Goal: Task Accomplishment & Management: Use online tool/utility

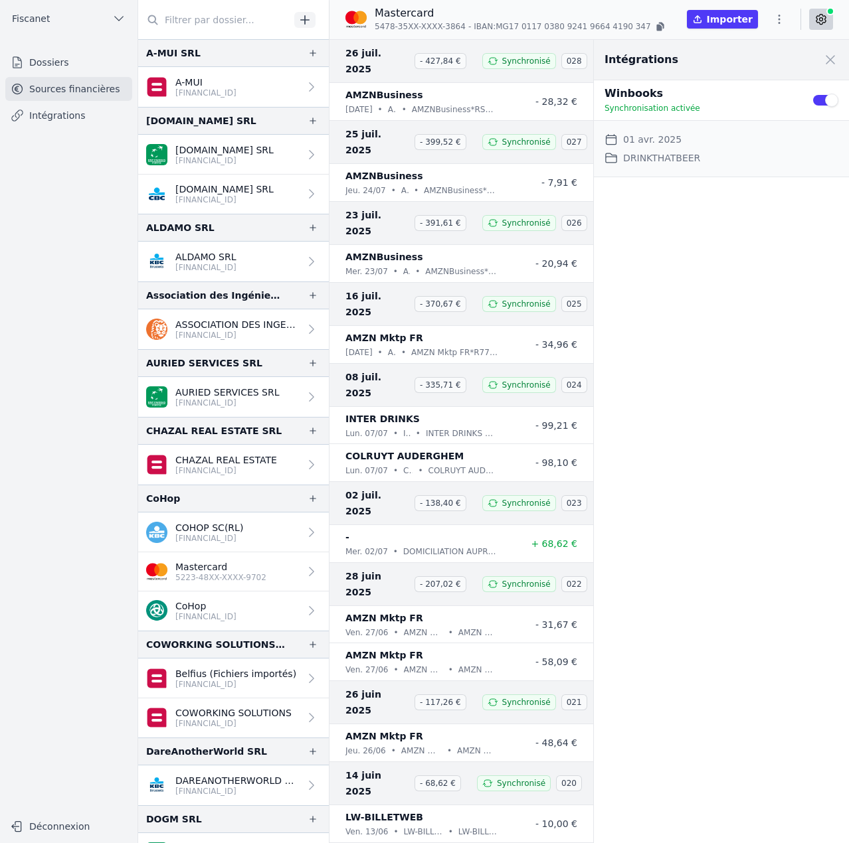
click at [678, 15] on icon "button" at bounding box center [778, 19] width 13 height 13
click at [678, 102] on button "Import CSV *" at bounding box center [747, 96] width 96 height 25
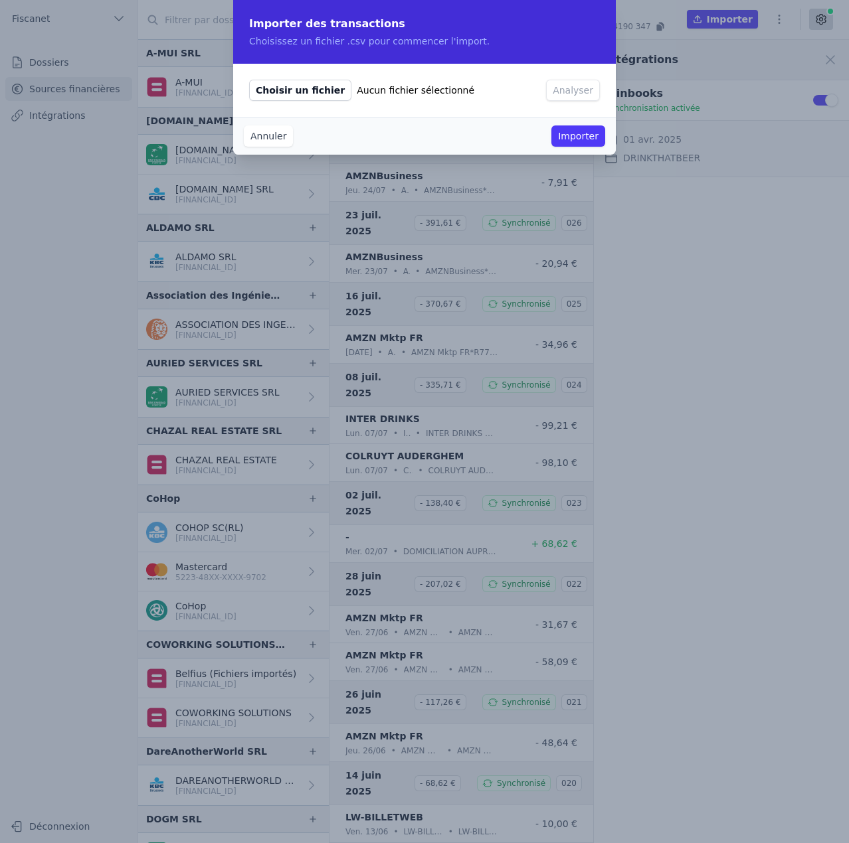
click at [283, 95] on span "Choisir un fichier" at bounding box center [300, 90] width 102 height 21
click at [249, 80] on input "Choisir un fichier Aucun fichier sélectionné" at bounding box center [248, 79] width 1 height 1
type input "C:\fakepath\fiscanet drinkthatbeer 2025 08.csv"
click at [574, 98] on button "Analyser" at bounding box center [573, 90] width 54 height 21
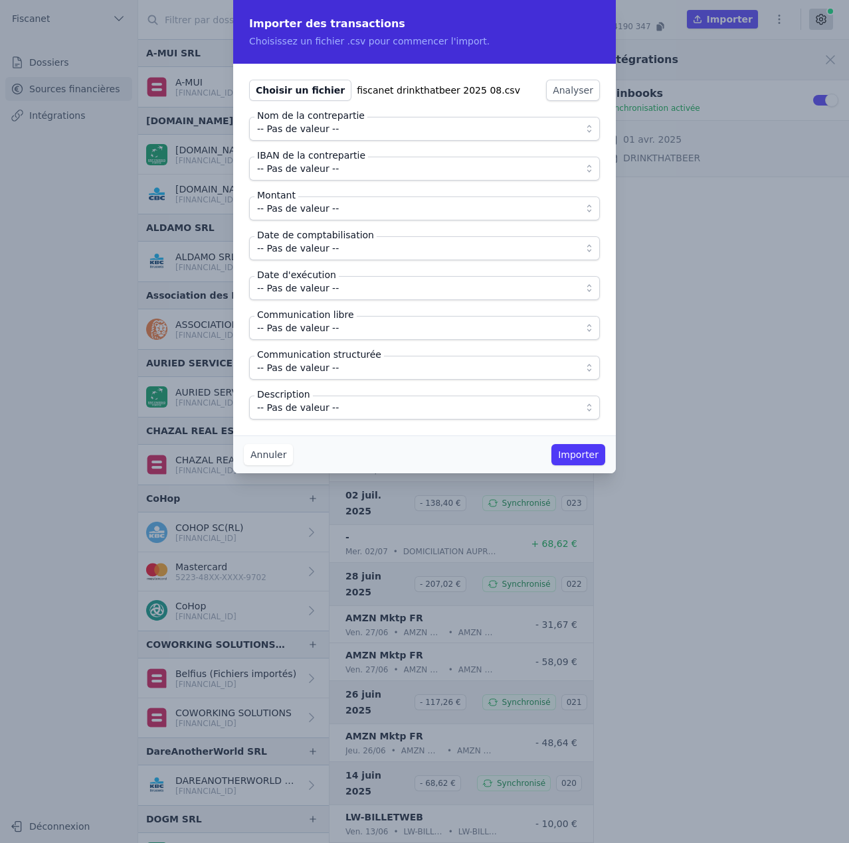
click at [309, 137] on button "-- Pas de valeur --" at bounding box center [424, 129] width 351 height 24
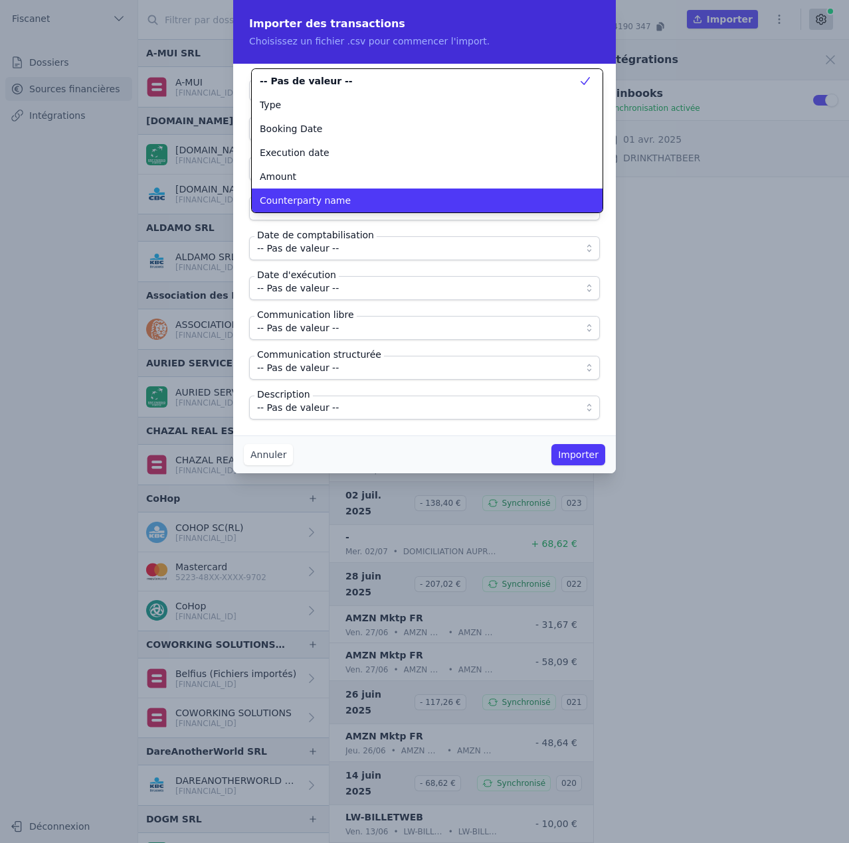
click at [300, 205] on span "Counterparty name" at bounding box center [305, 200] width 91 height 13
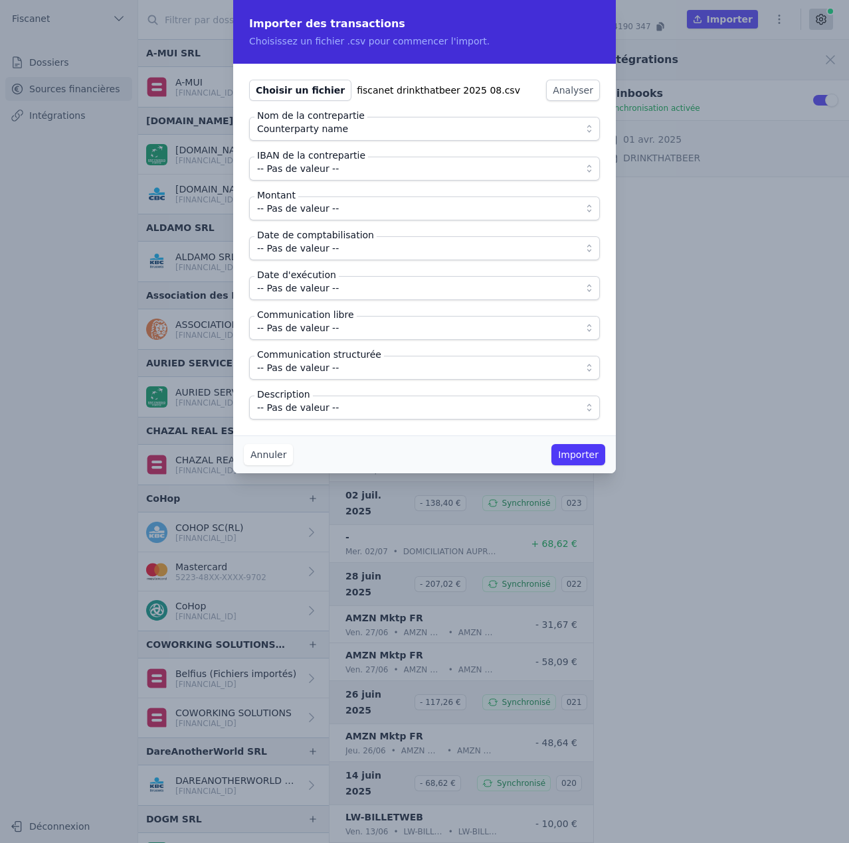
click at [295, 172] on span "-- Pas de valeur --" at bounding box center [298, 169] width 82 height 16
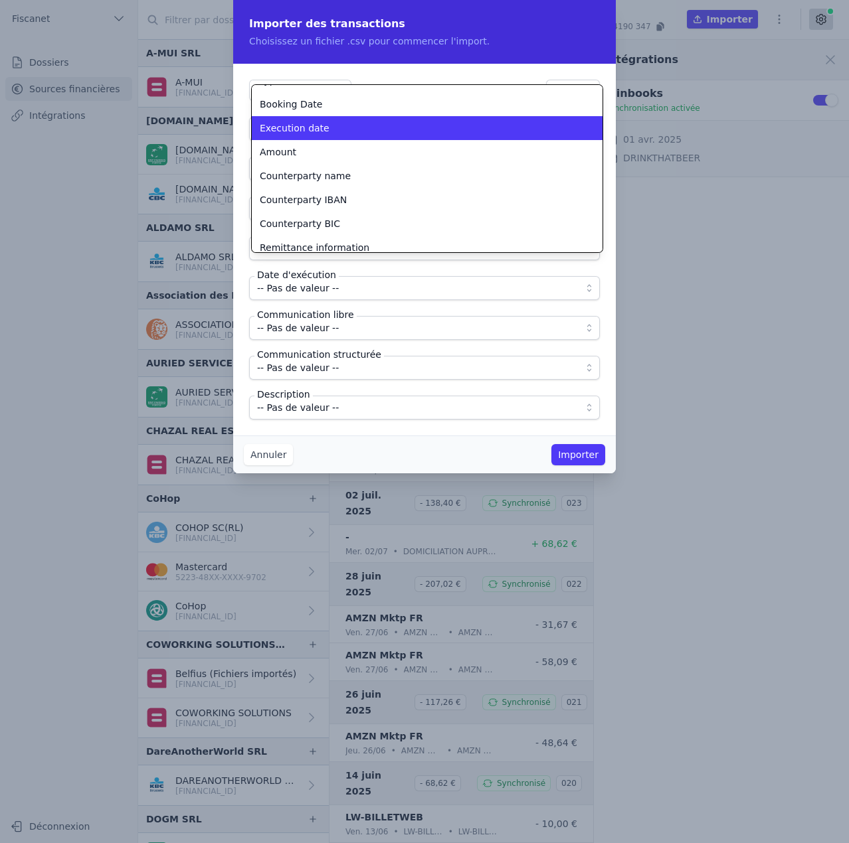
scroll to position [41, 0]
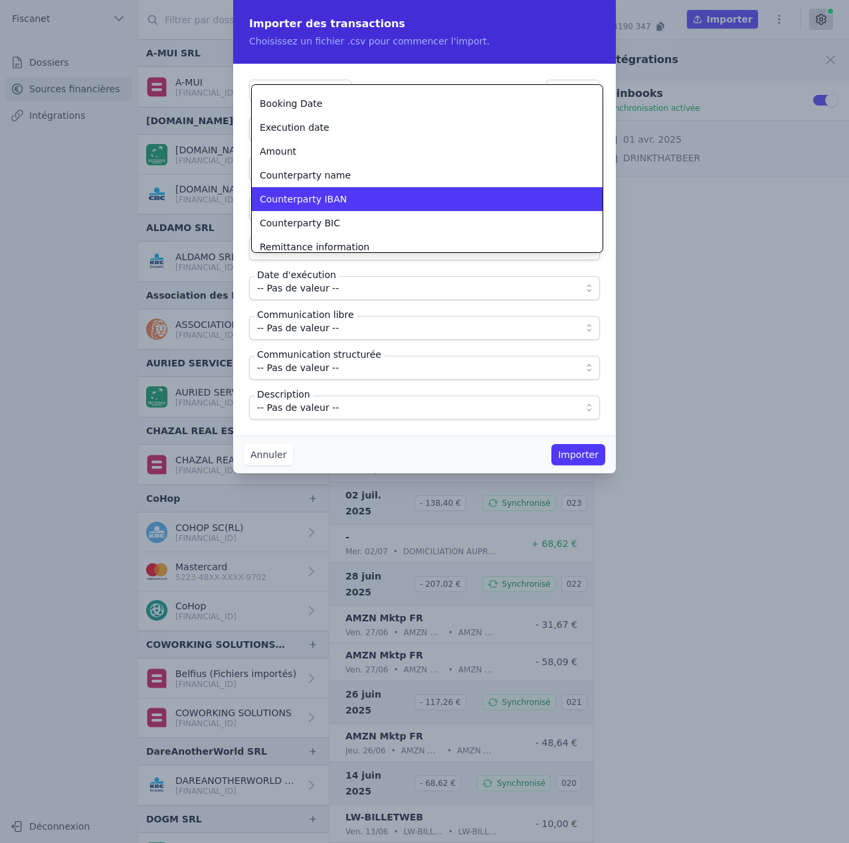
click at [299, 201] on span "Counterparty IBAN" at bounding box center [303, 199] width 87 height 13
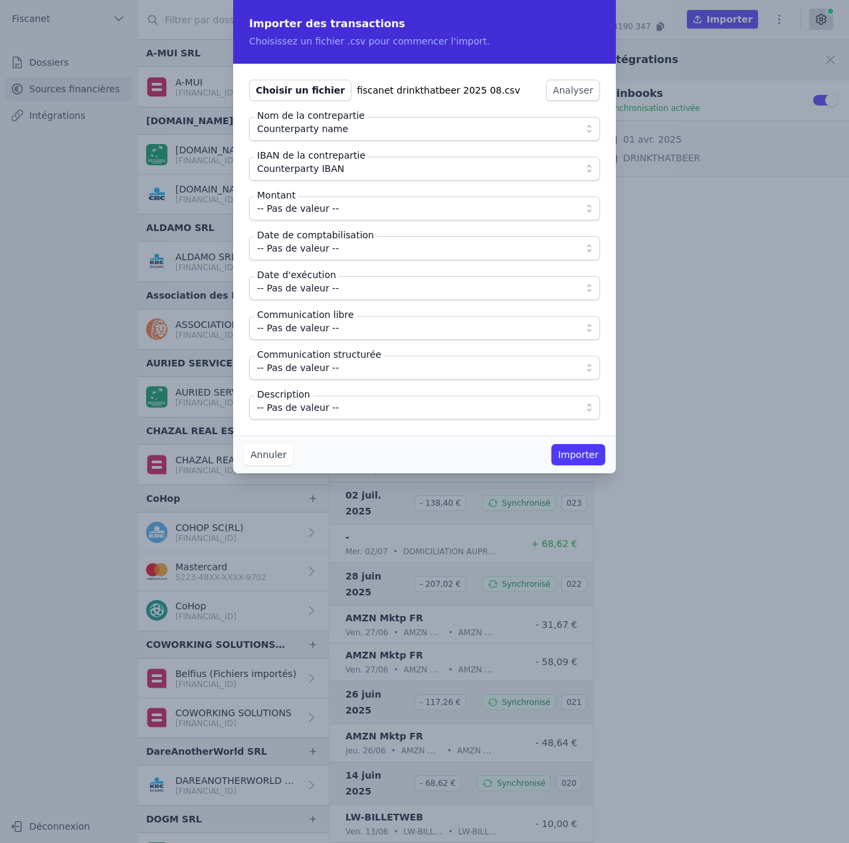
click at [299, 207] on span "-- Pas de valeur --" at bounding box center [298, 209] width 82 height 16
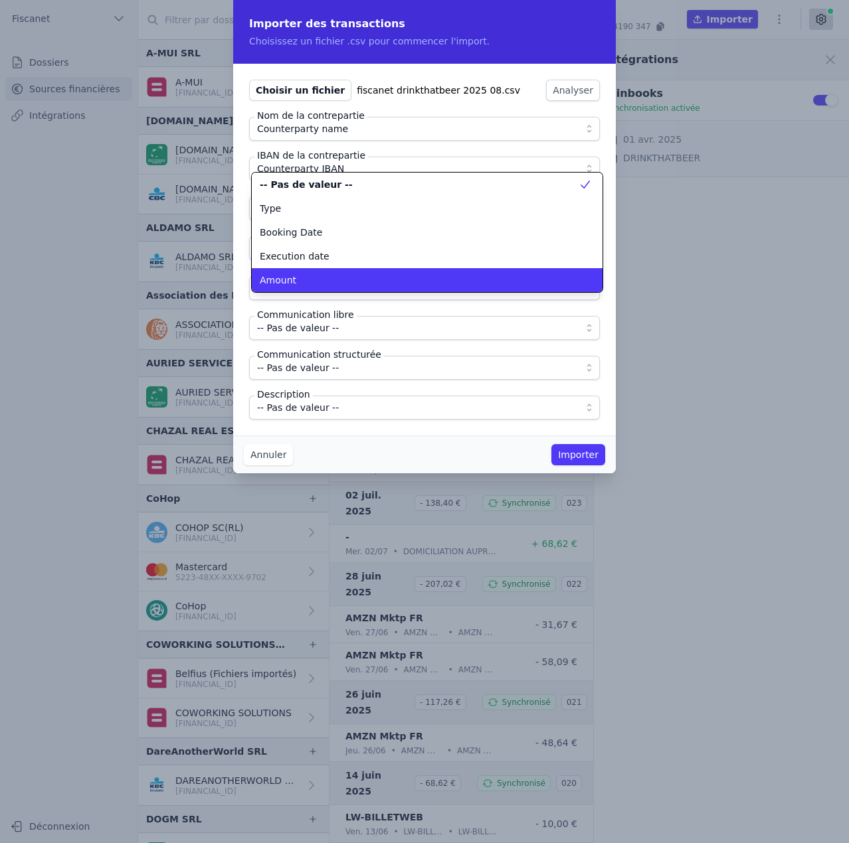
scroll to position [0, 0]
click at [302, 280] on div "Amount" at bounding box center [419, 280] width 319 height 13
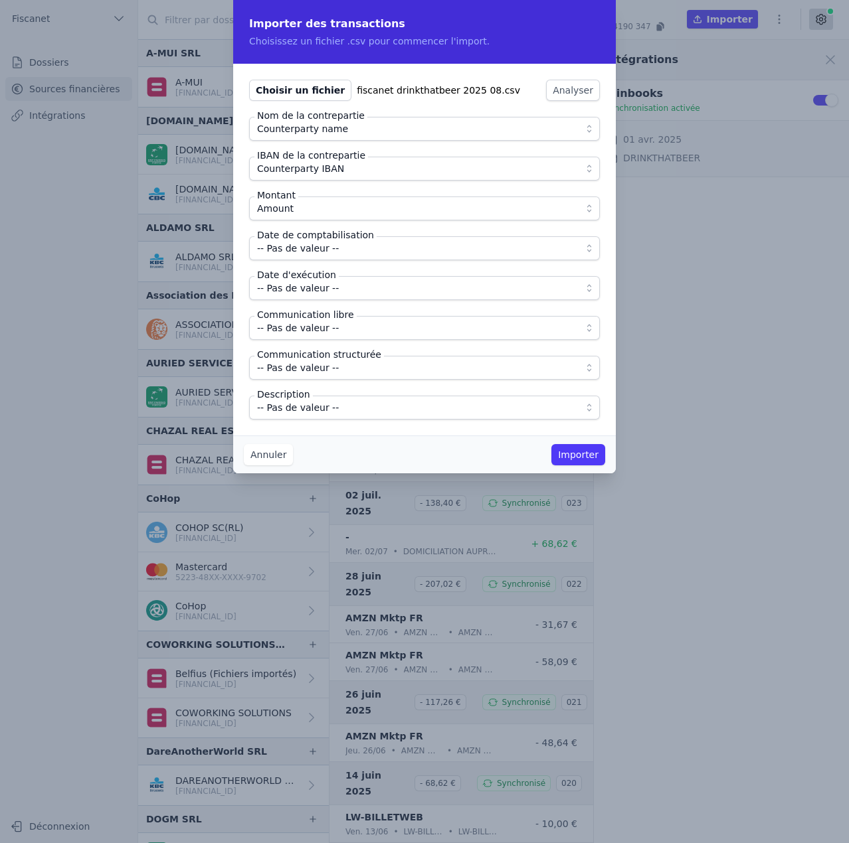
click at [300, 256] on span "-- Pas de valeur --" at bounding box center [298, 248] width 82 height 16
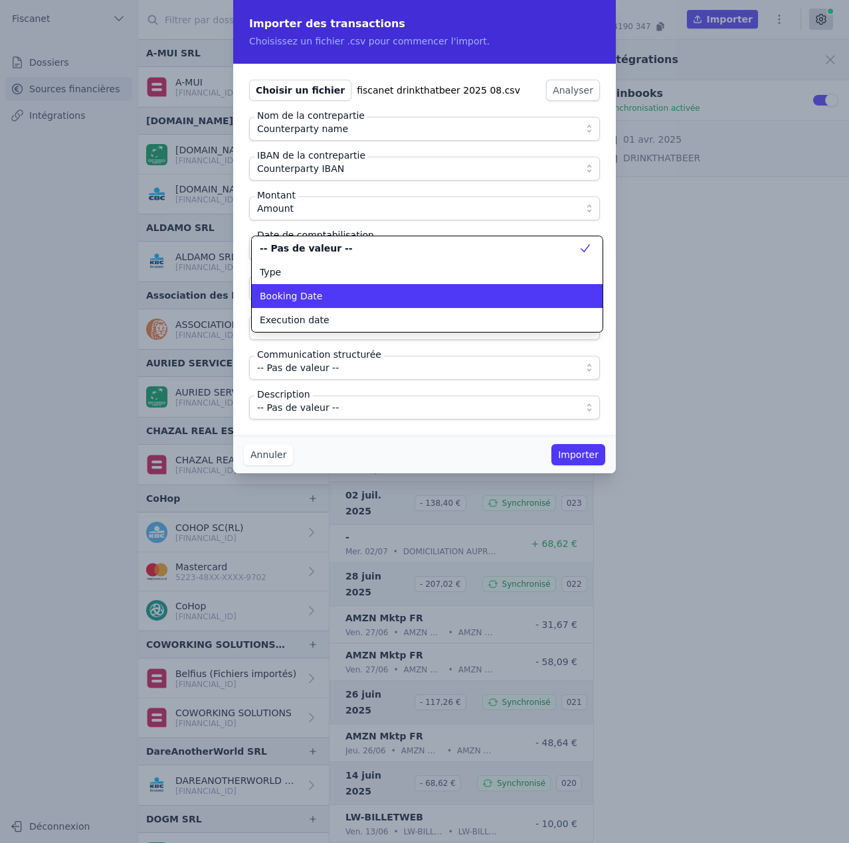
click at [305, 290] on span "Booking Date" at bounding box center [291, 296] width 62 height 13
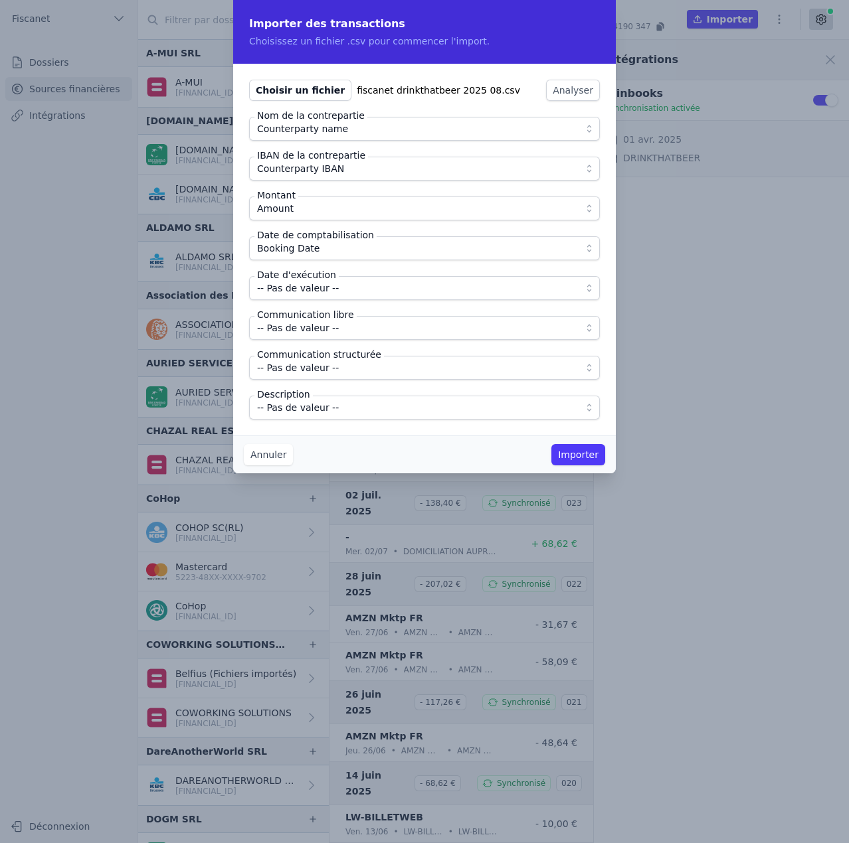
click at [305, 290] on span "-- Pas de valeur --" at bounding box center [298, 288] width 82 height 16
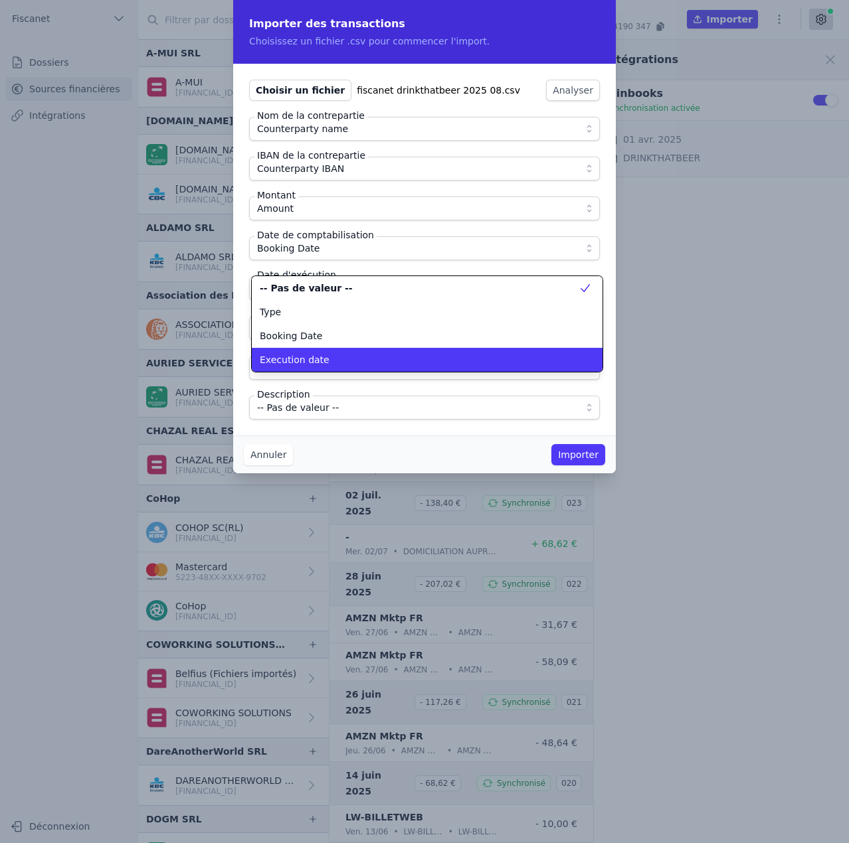
click at [315, 364] on span "Execution date" at bounding box center [295, 359] width 70 height 13
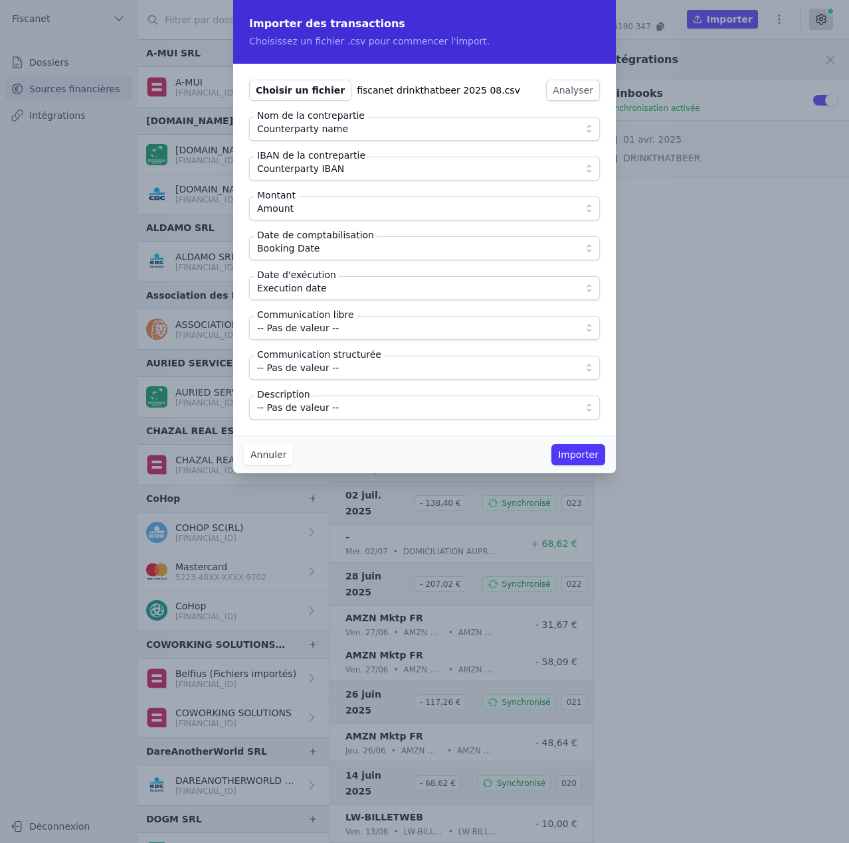
click at [311, 325] on span "-- Pas de valeur --" at bounding box center [298, 328] width 82 height 16
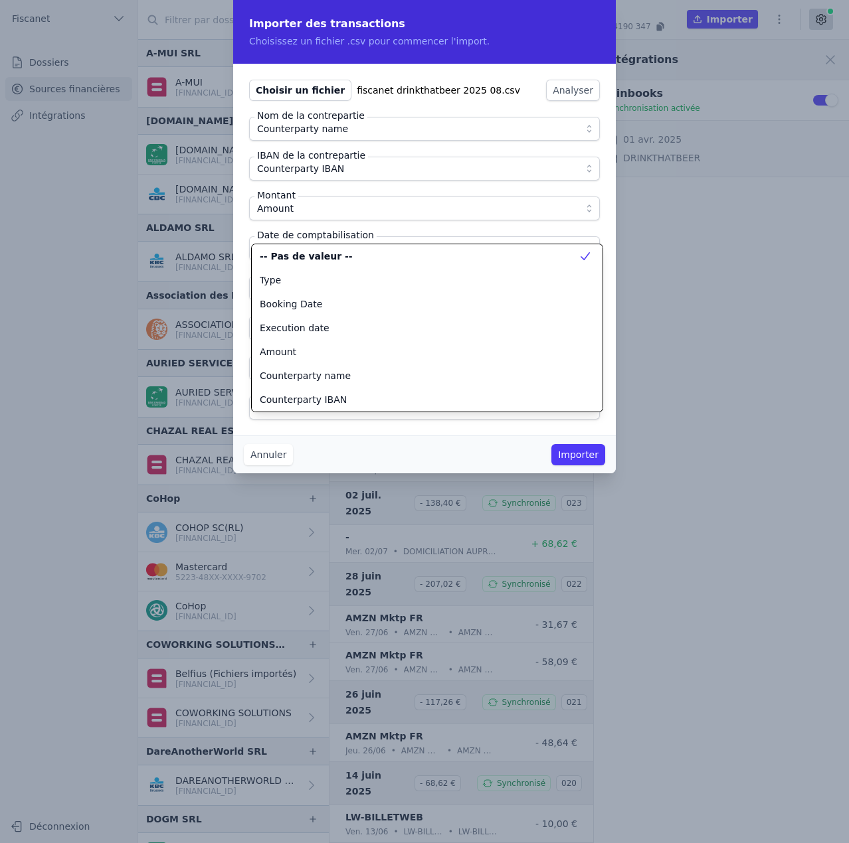
scroll to position [120, 0]
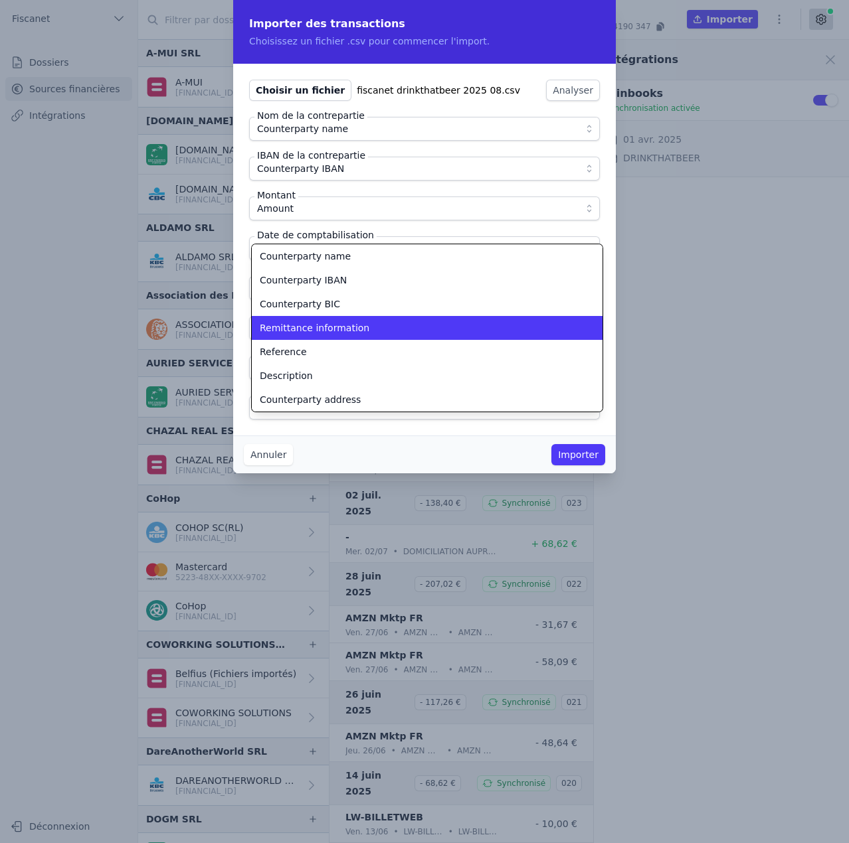
click at [311, 331] on span "Remittance information" at bounding box center [315, 327] width 110 height 13
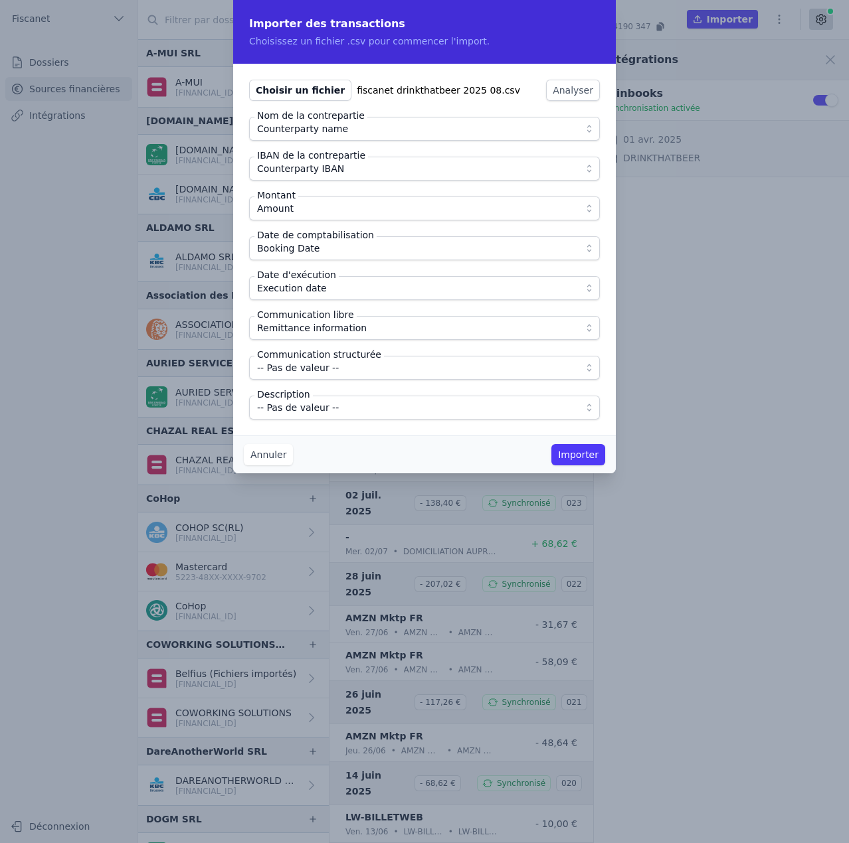
click at [311, 400] on span "-- Pas de valeur --" at bounding box center [298, 408] width 82 height 16
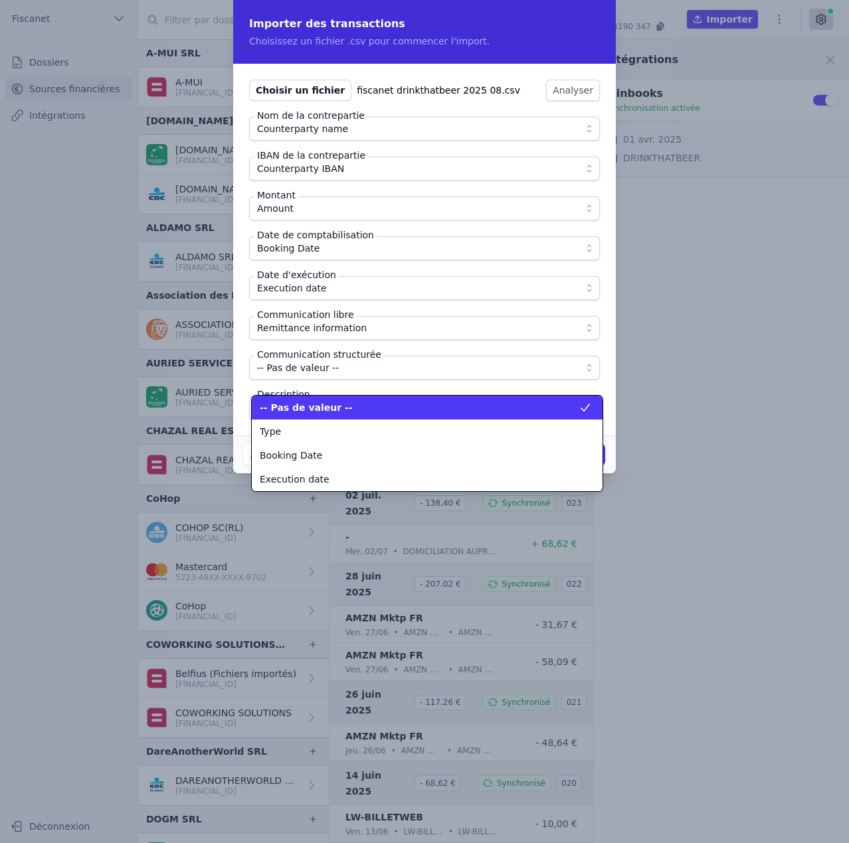
scroll to position [167, 0]
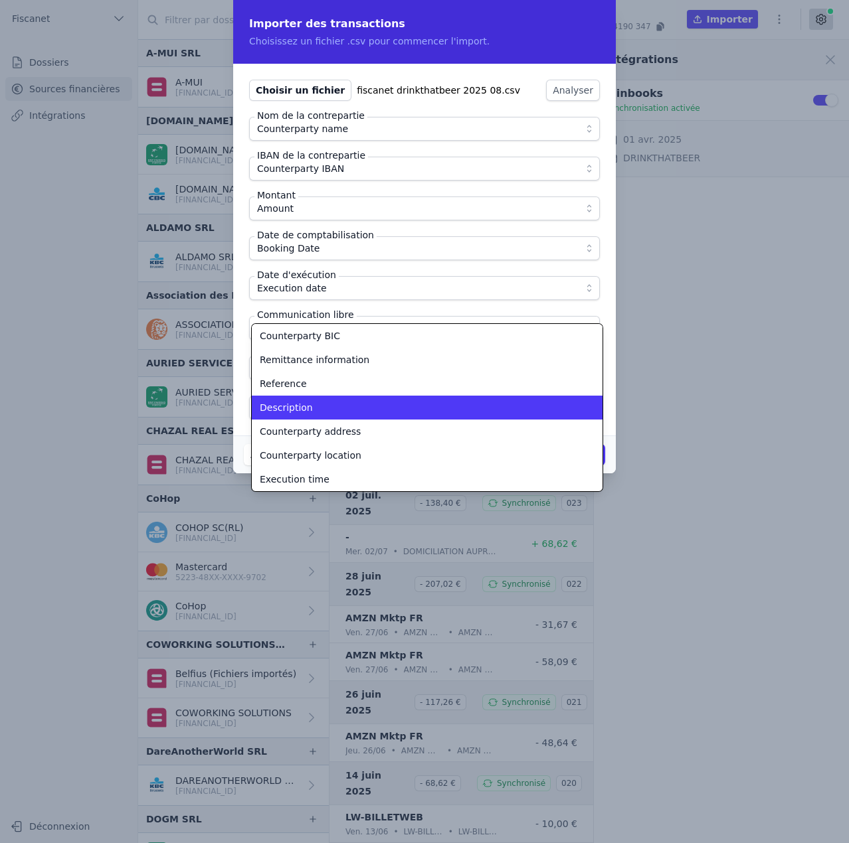
click at [317, 408] on div "Description" at bounding box center [419, 407] width 319 height 13
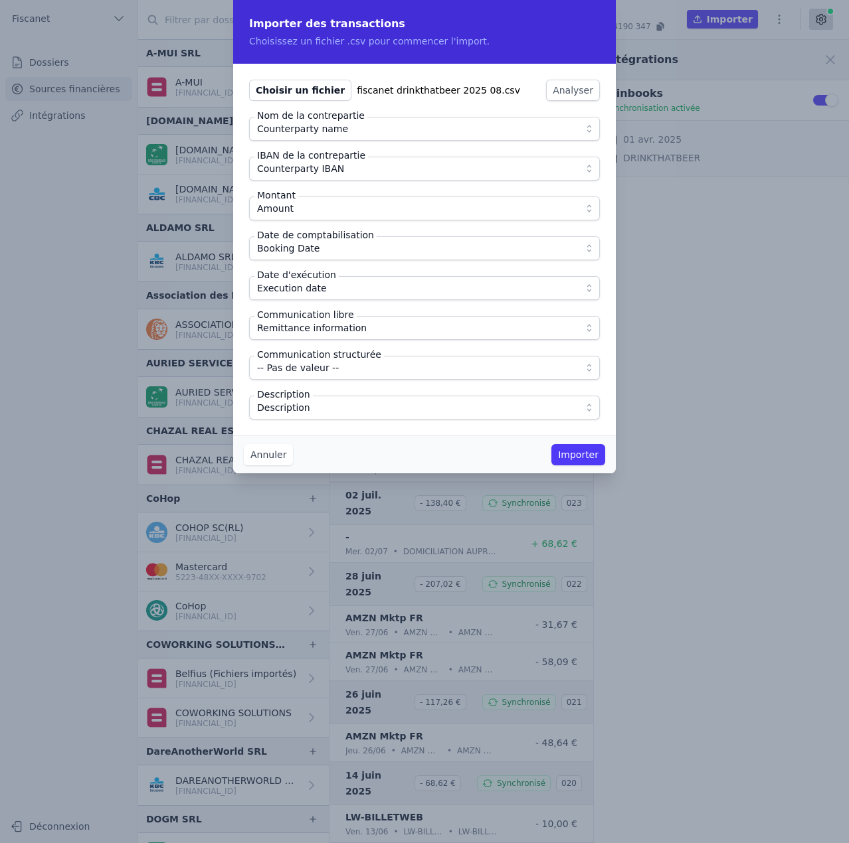
drag, startPoint x: 337, startPoint y: 433, endPoint x: 383, endPoint y: 438, distance: 46.1
click at [338, 433] on div "Choisir un fichier fiscanet drinkthatbeer 2025 08.csv Analyser Nom de la contre…" at bounding box center [424, 250] width 383 height 372
click at [568, 459] on button "Importer" at bounding box center [578, 454] width 54 height 21
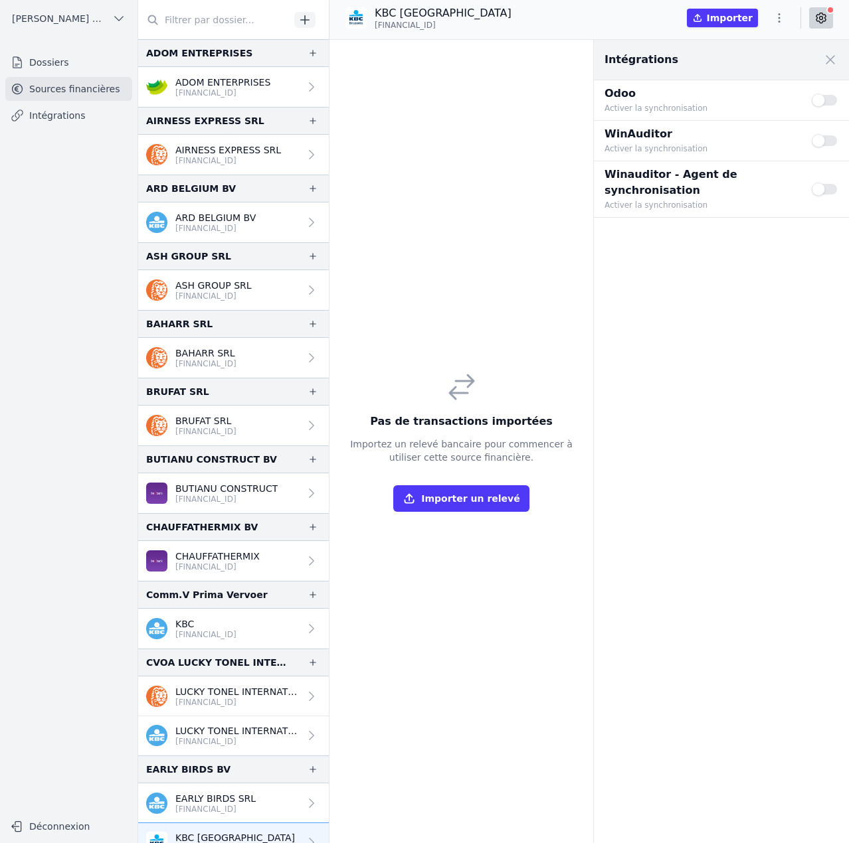
click at [782, 15] on icon "button" at bounding box center [778, 17] width 13 height 13
click at [748, 92] on button "Import CSV *" at bounding box center [747, 95] width 96 height 25
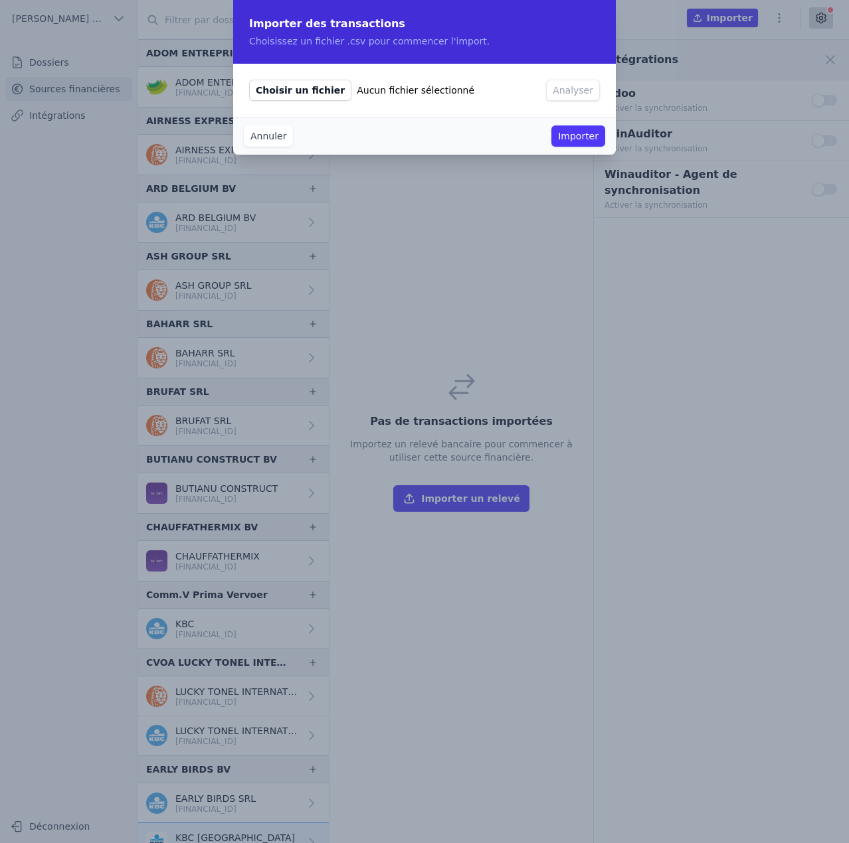
click at [284, 92] on span "Choisir un fichier" at bounding box center [300, 90] width 102 height 21
click at [249, 80] on input "Choisir un fichier Aucun fichier sélectionné" at bounding box center [248, 79] width 1 height 1
type input "C:\fakepath\Extraits de compte KBC 2024.csv"
click at [589, 86] on button "Analyser" at bounding box center [573, 90] width 54 height 21
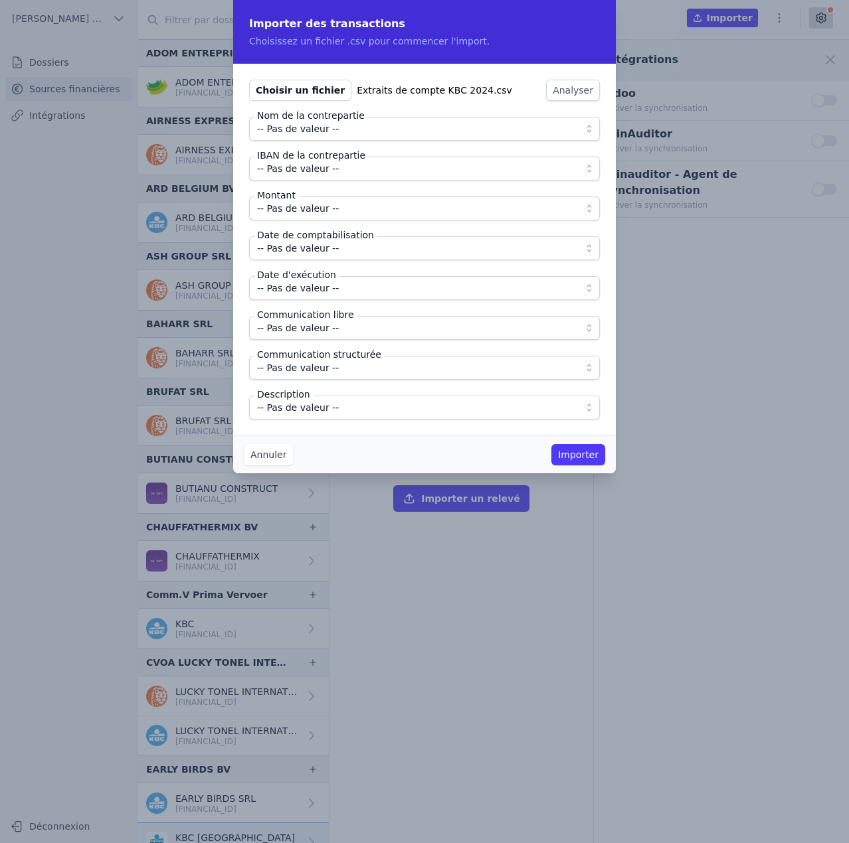
click at [325, 131] on span "-- Pas de valeur --" at bounding box center [298, 129] width 82 height 16
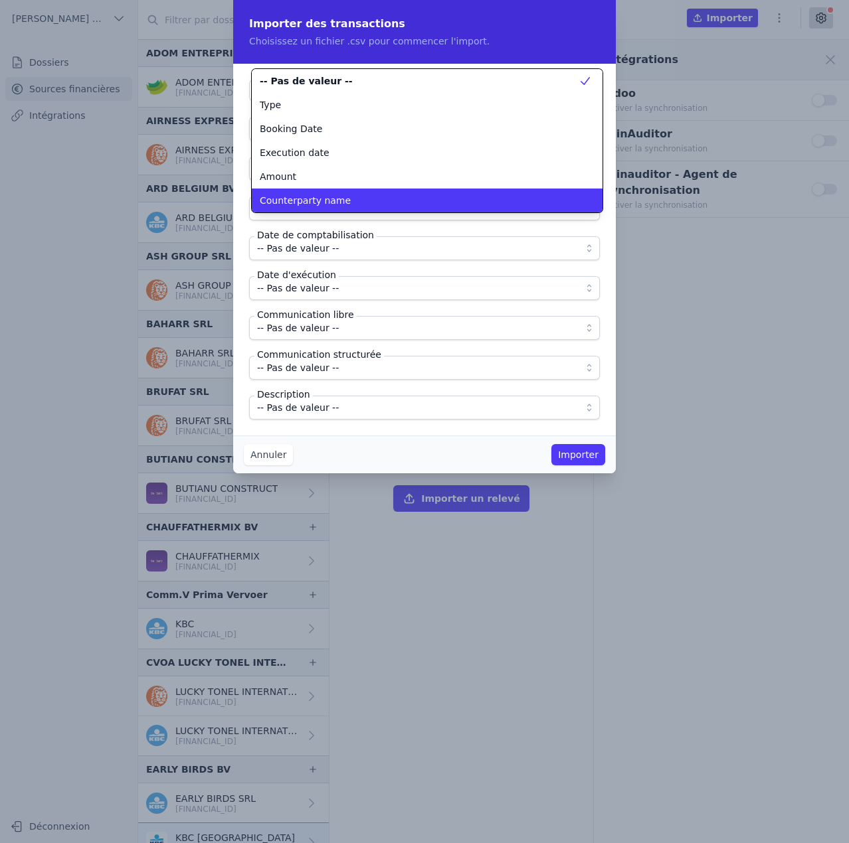
click at [307, 198] on span "Counterparty name" at bounding box center [305, 200] width 91 height 13
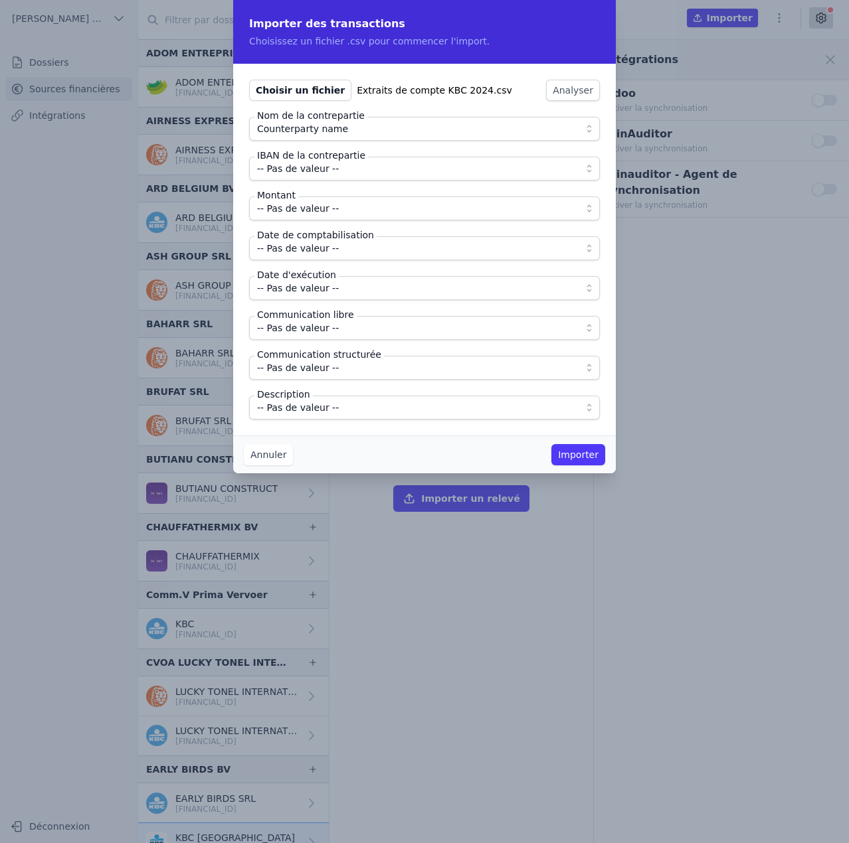
click at [307, 173] on span "-- Pas de valeur --" at bounding box center [298, 169] width 82 height 16
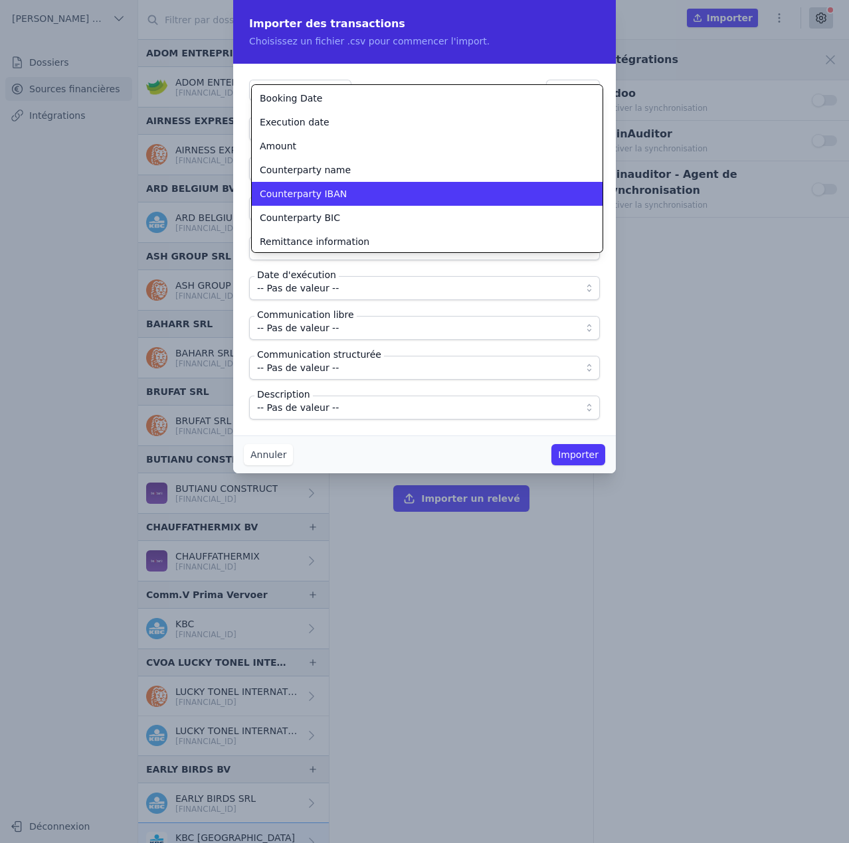
scroll to position [47, 0]
click at [313, 197] on span "Counterparty IBAN" at bounding box center [303, 193] width 87 height 13
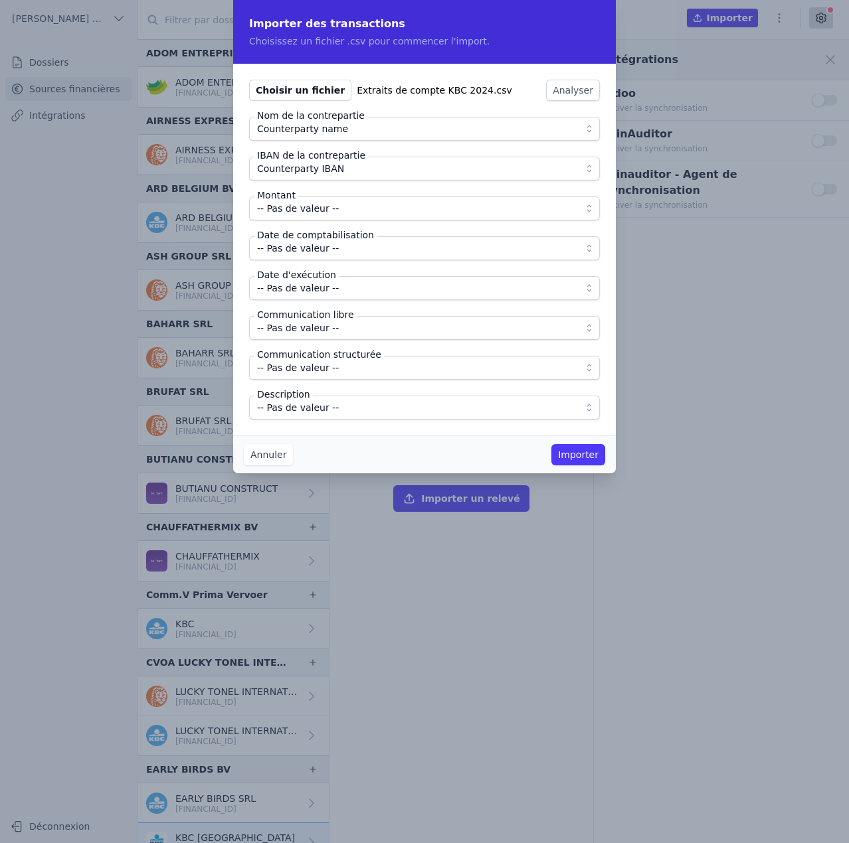
click at [311, 212] on span "-- Pas de valeur --" at bounding box center [298, 209] width 82 height 16
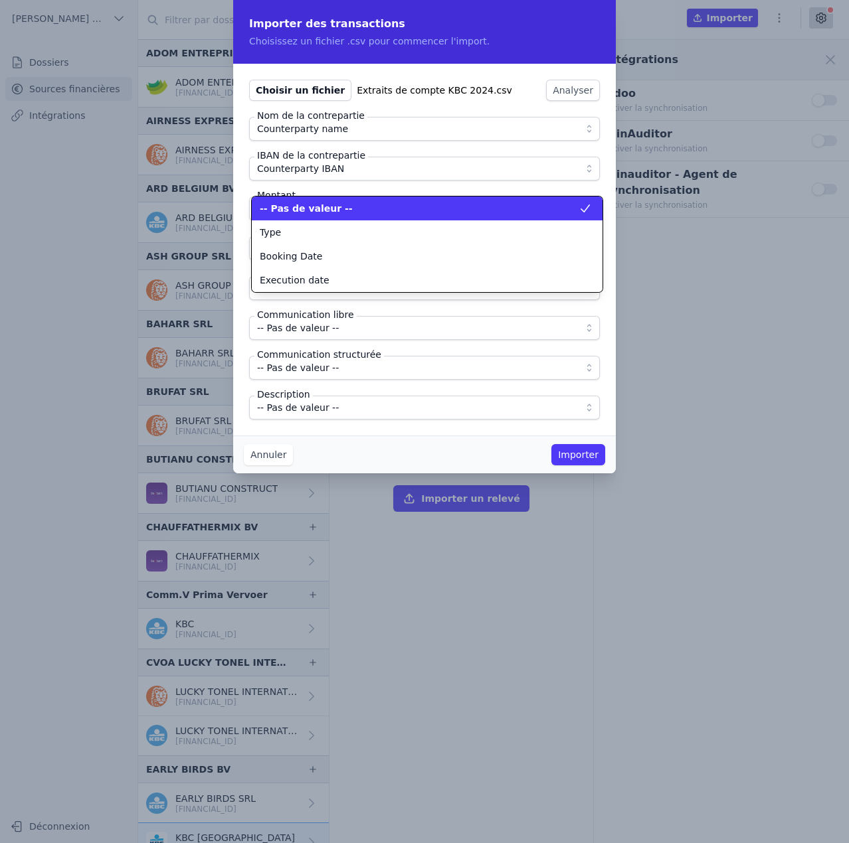
scroll to position [0, 0]
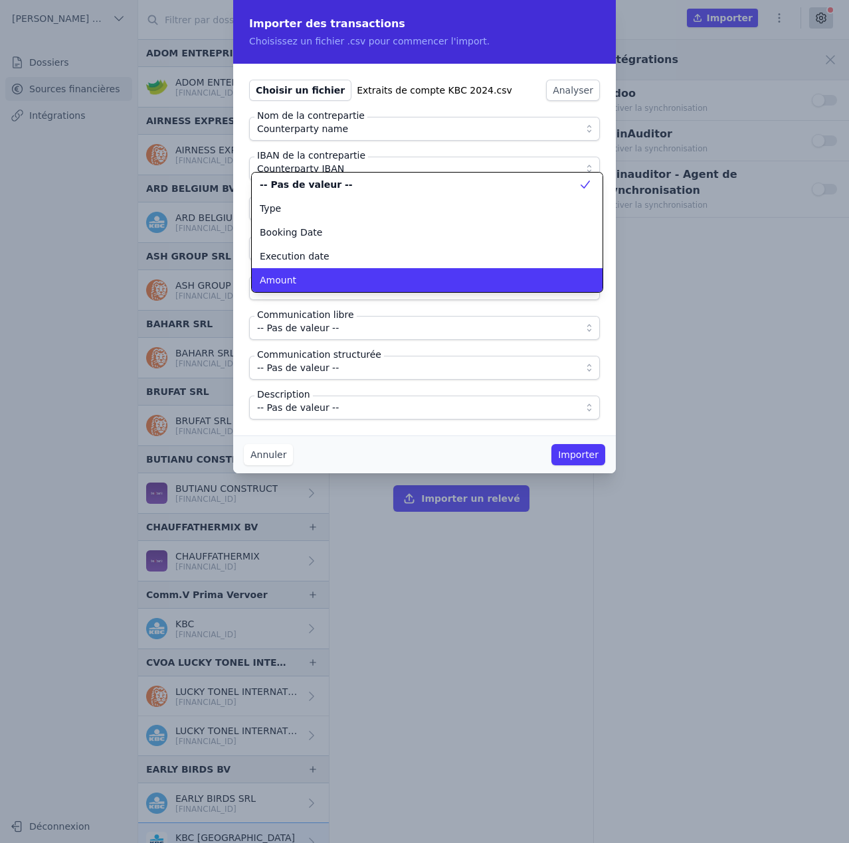
click at [294, 284] on div "Amount" at bounding box center [419, 280] width 319 height 13
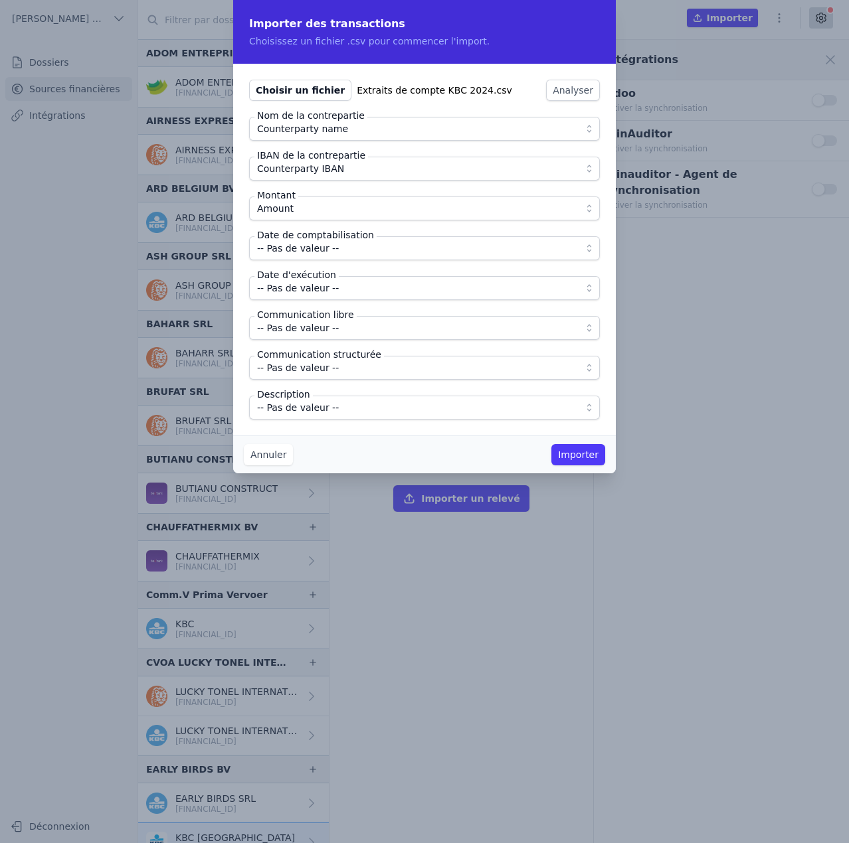
click at [299, 250] on span "-- Pas de valeur --" at bounding box center [298, 248] width 82 height 16
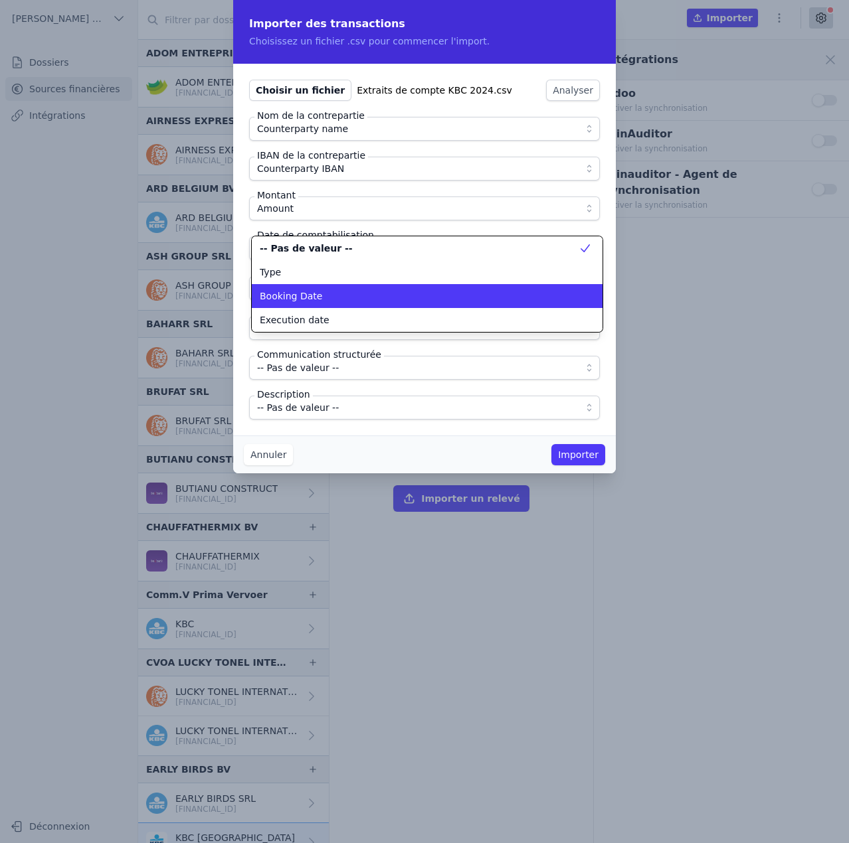
click at [295, 307] on li "Booking Date" at bounding box center [427, 296] width 351 height 24
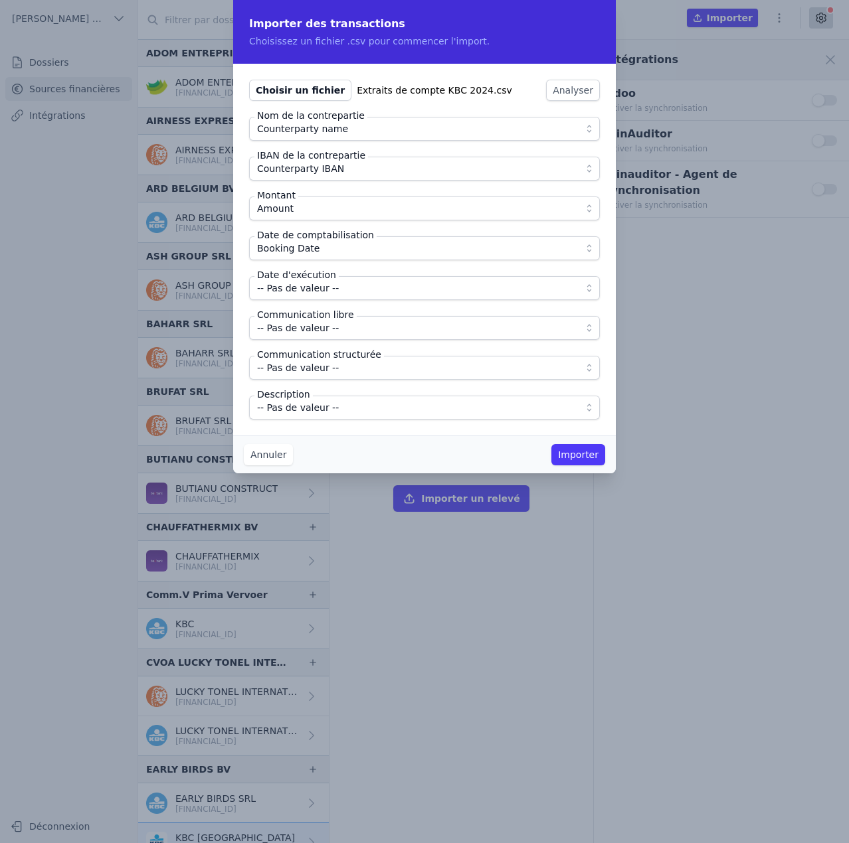
click at [298, 281] on label "Date d'exécution" at bounding box center [296, 274] width 84 height 13
click at [294, 288] on span "-- Pas de valeur --" at bounding box center [298, 288] width 82 height 16
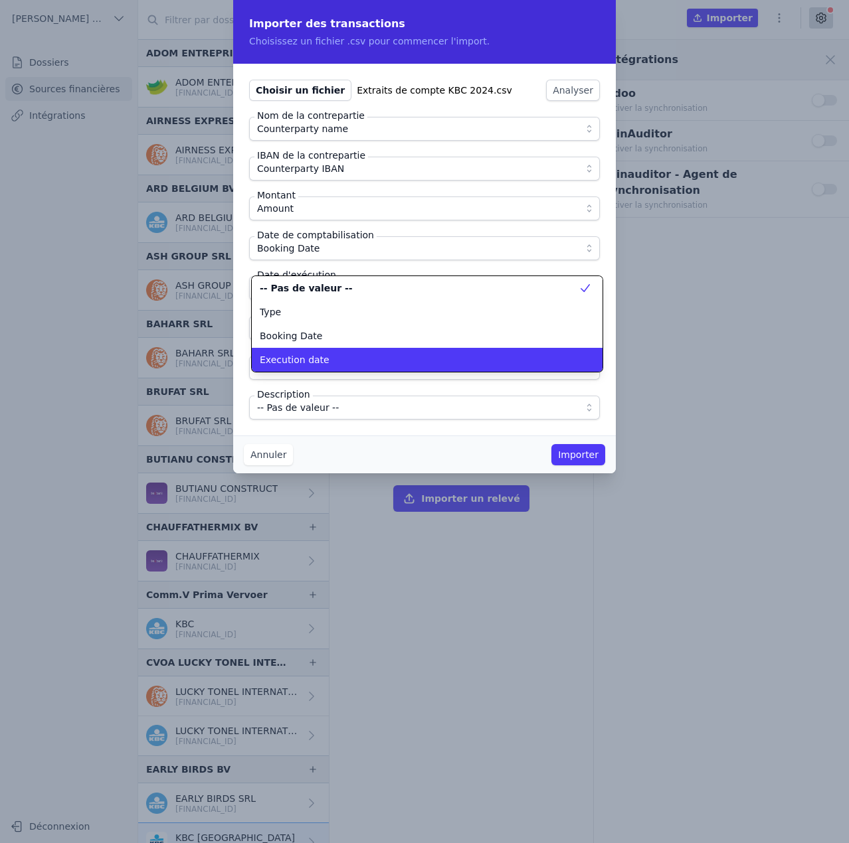
click at [296, 357] on span "Execution date" at bounding box center [295, 359] width 70 height 13
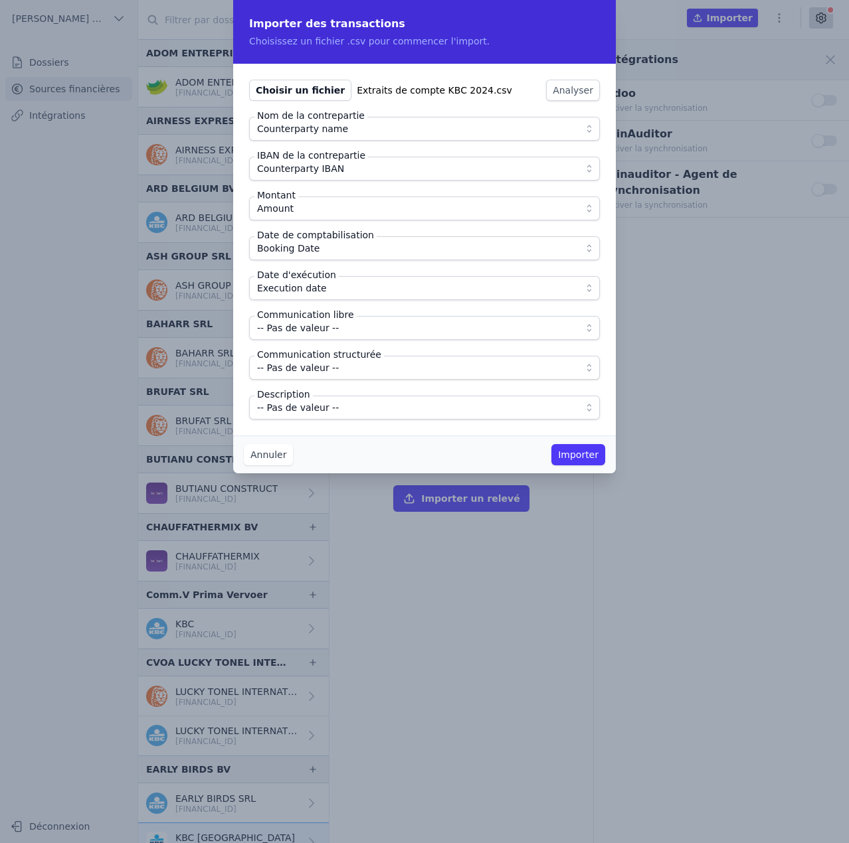
click at [278, 329] on span "-- Pas de valeur --" at bounding box center [298, 328] width 82 height 16
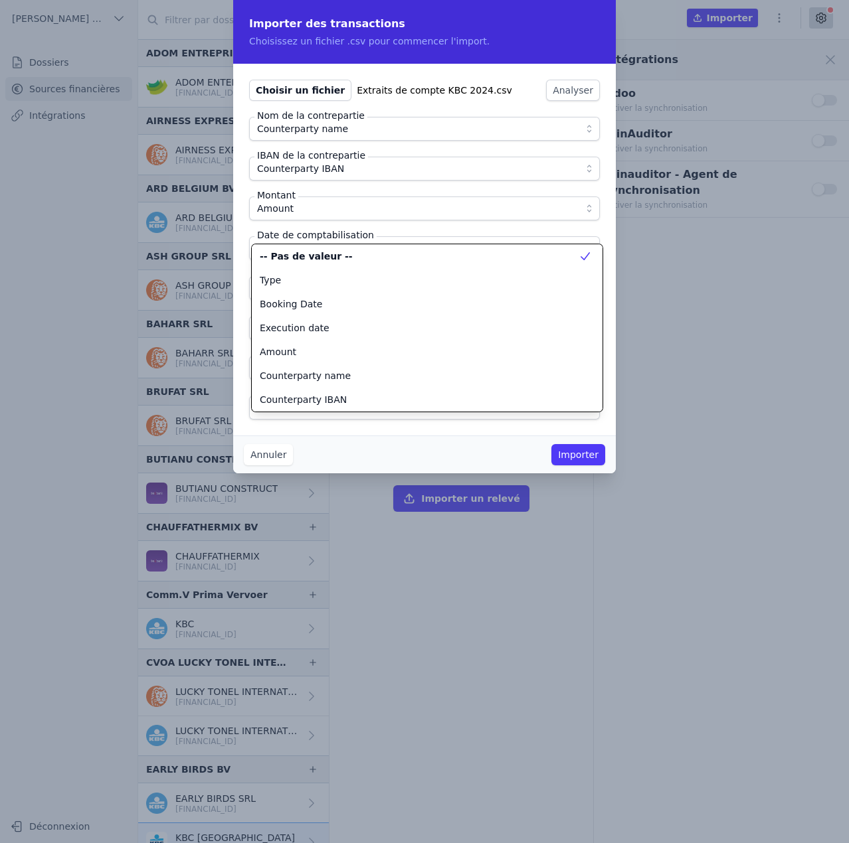
scroll to position [120, 0]
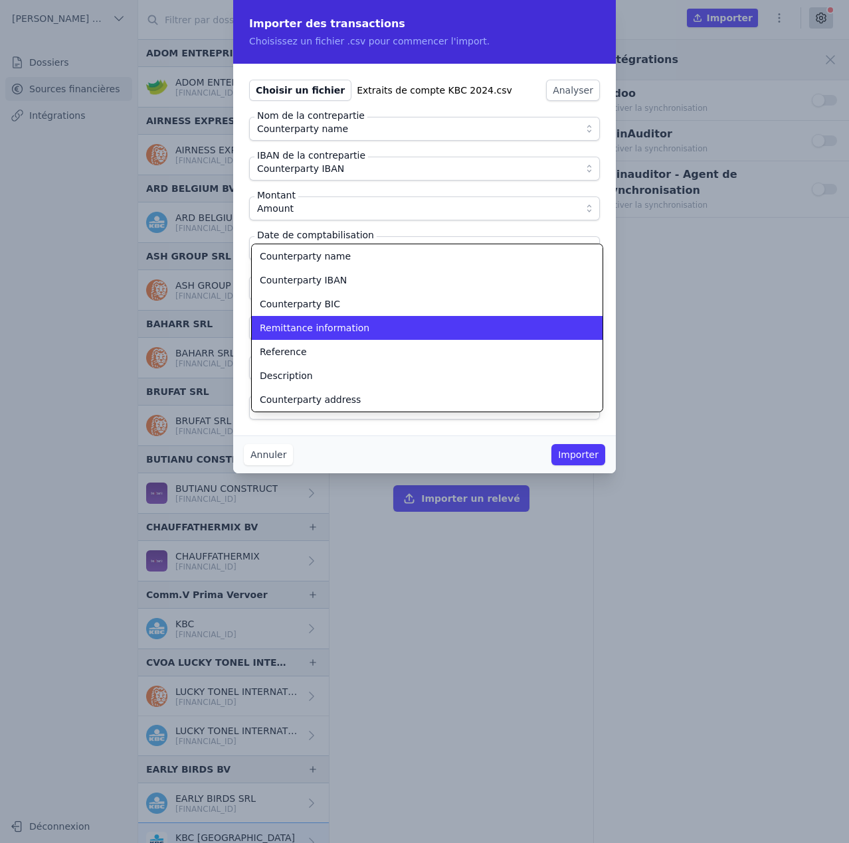
click at [278, 329] on span "Remittance information" at bounding box center [315, 327] width 110 height 13
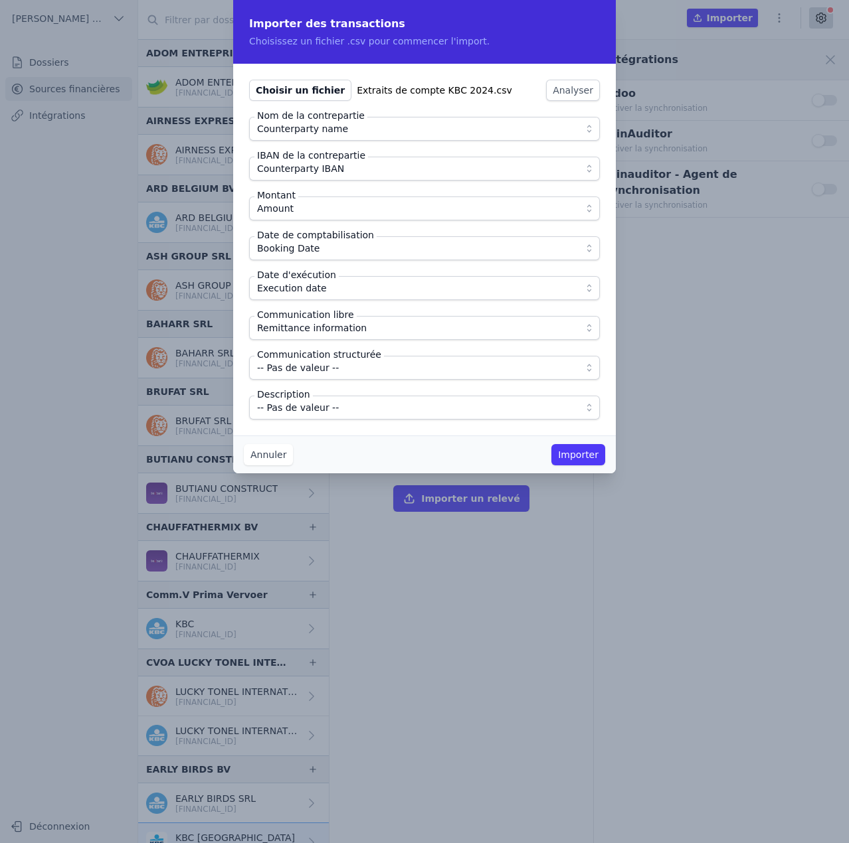
click at [292, 416] on button "-- Pas de valeur --" at bounding box center [424, 408] width 351 height 24
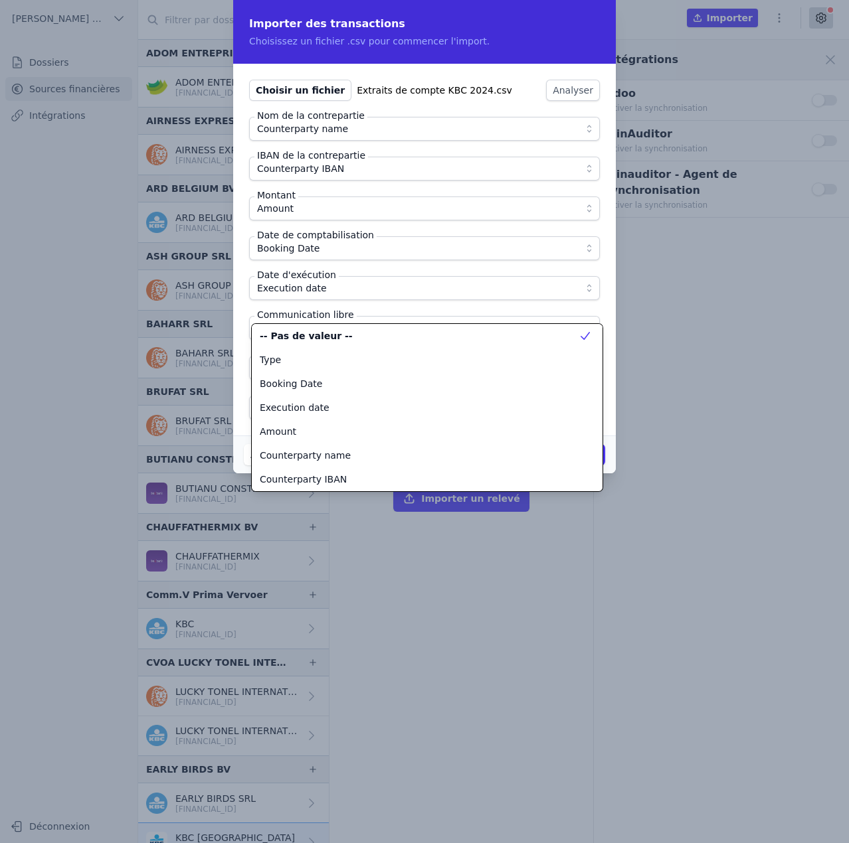
scroll to position [167, 0]
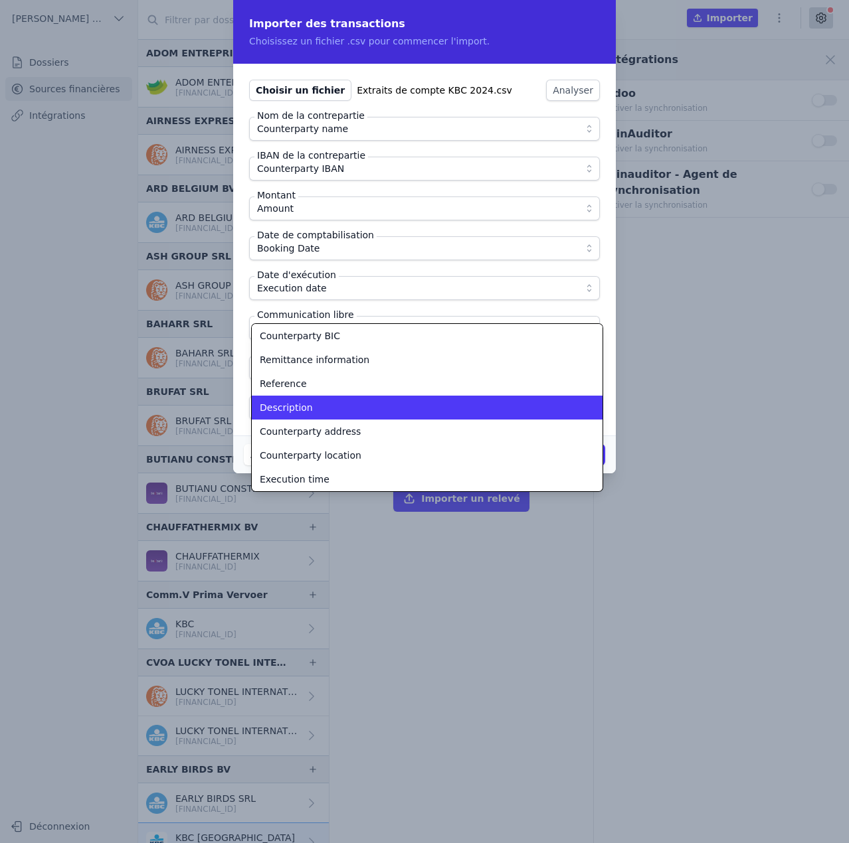
click at [292, 416] on li "Description" at bounding box center [427, 408] width 351 height 24
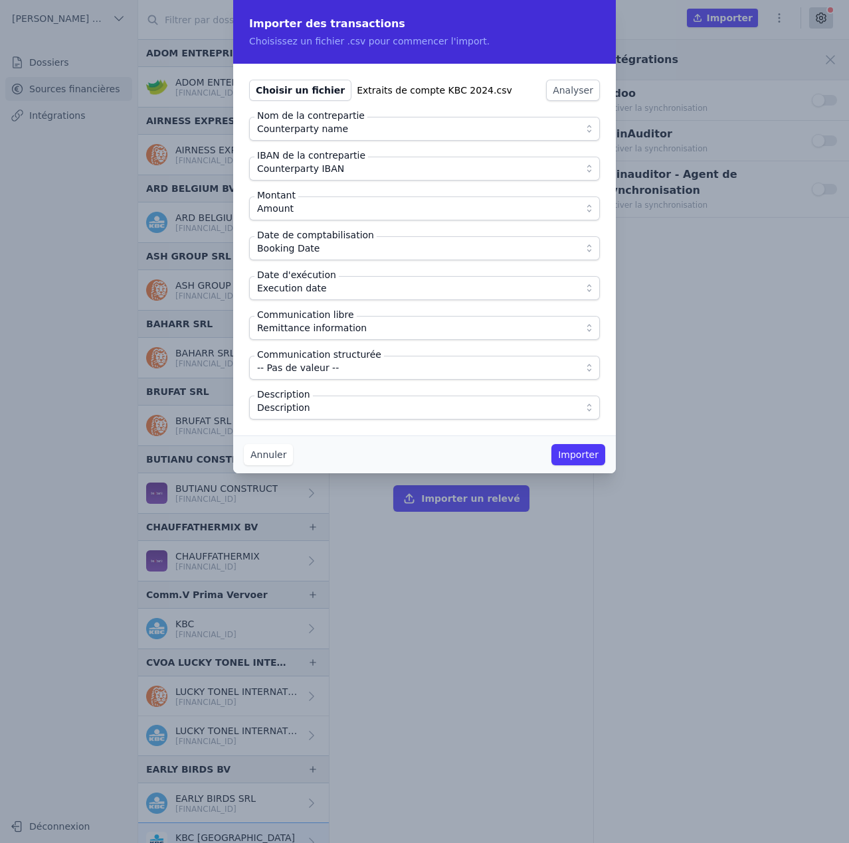
click at [298, 428] on div "Choisir un fichier Extraits de compte KBC 2024.csv Analyser Nom de la contrepar…" at bounding box center [424, 250] width 383 height 372
click at [572, 456] on button "Importer" at bounding box center [578, 454] width 54 height 21
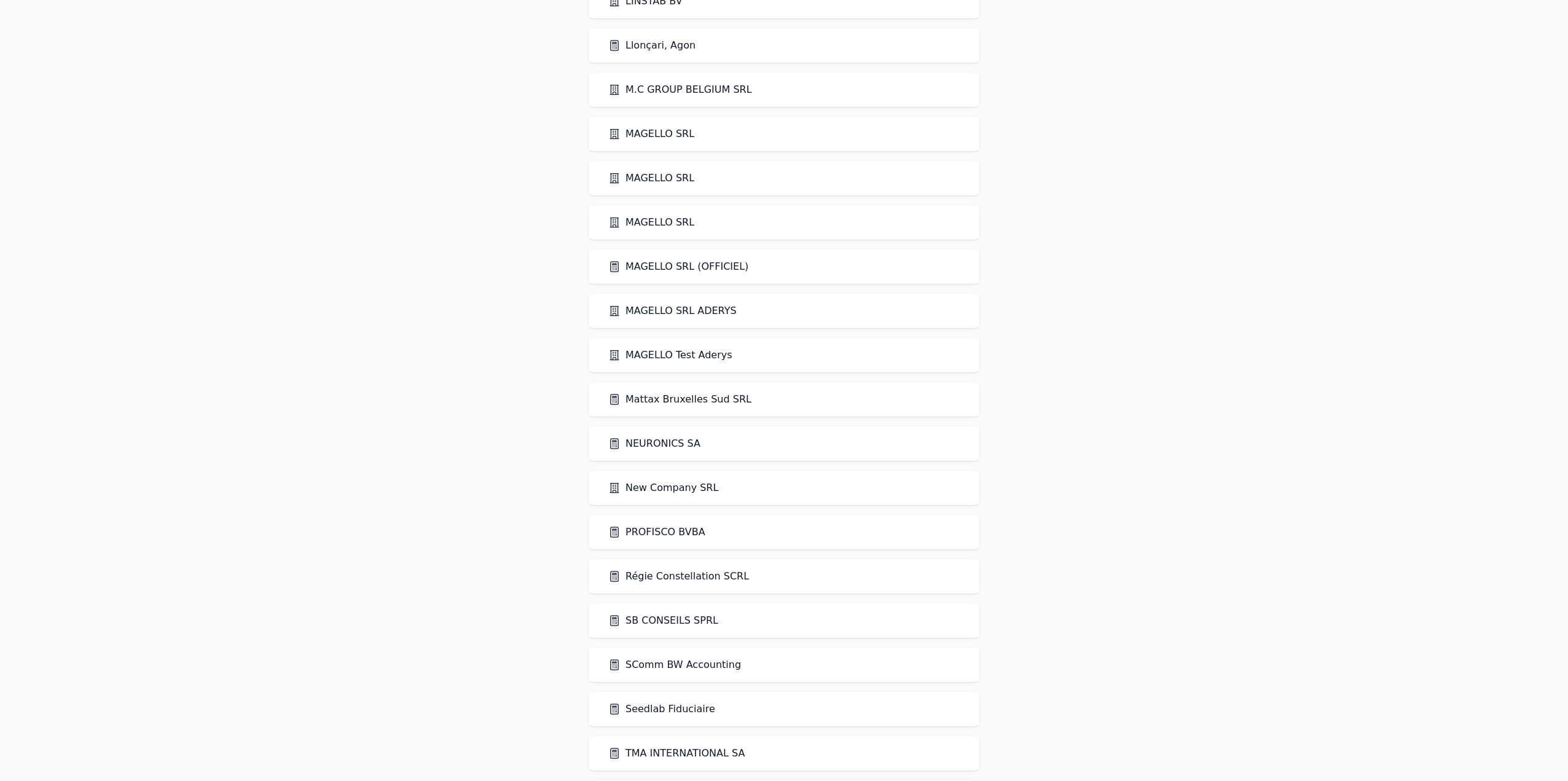
scroll to position [1843, 0]
click at [685, 275] on div "MAGELLO SRL (OFFICIEL)" at bounding box center [784, 266] width 390 height 34
click at [685, 274] on div "MAGELLO SRL (OFFICIEL)" at bounding box center [784, 266] width 390 height 34
click at [685, 267] on link "MAGELLO SRL (OFFICIEL)" at bounding box center [677, 267] width 140 height 15
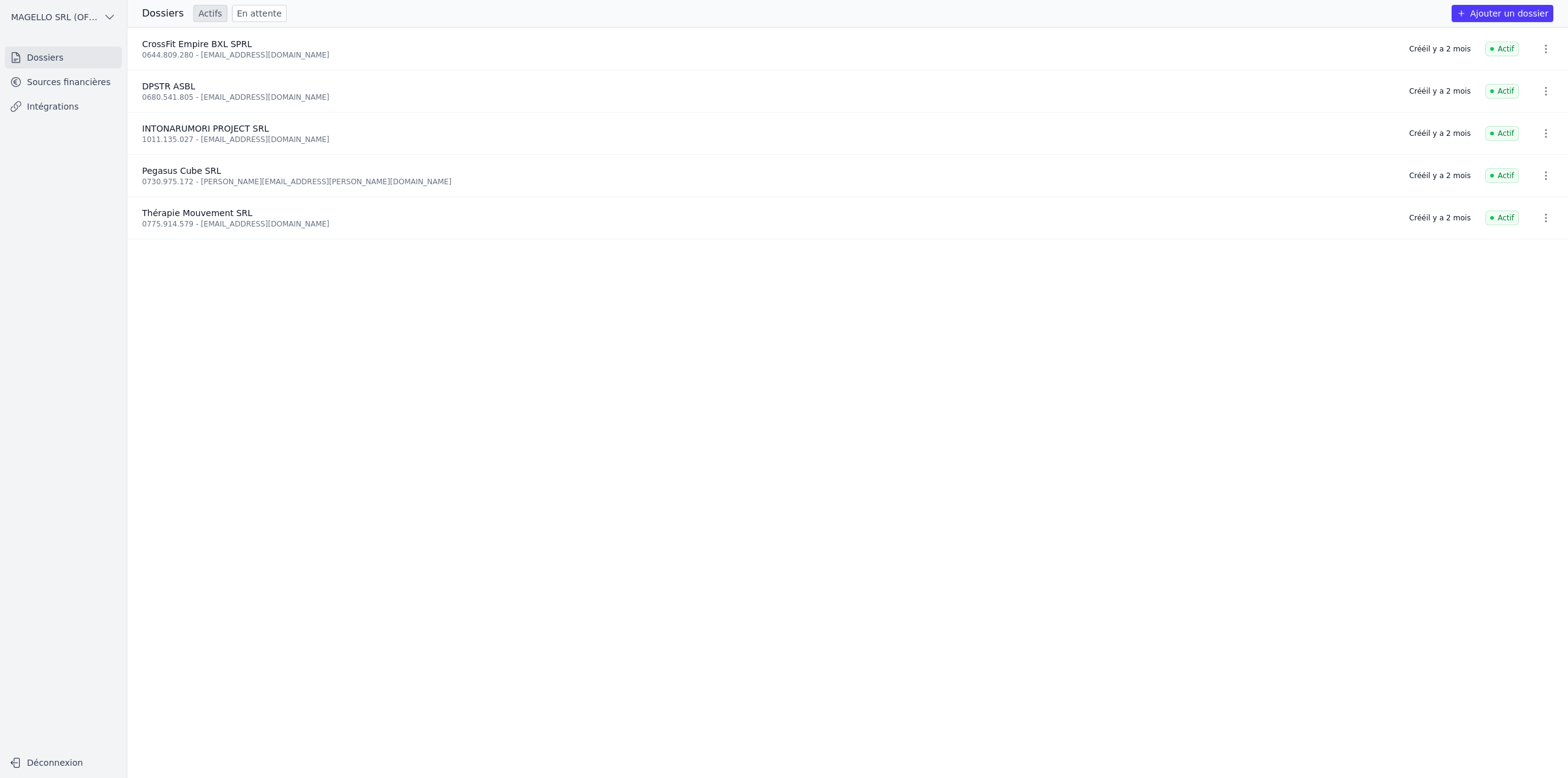
click at [87, 20] on span "MAGELLO SRL (OFFICIEL)" at bounding box center [54, 17] width 88 height 12
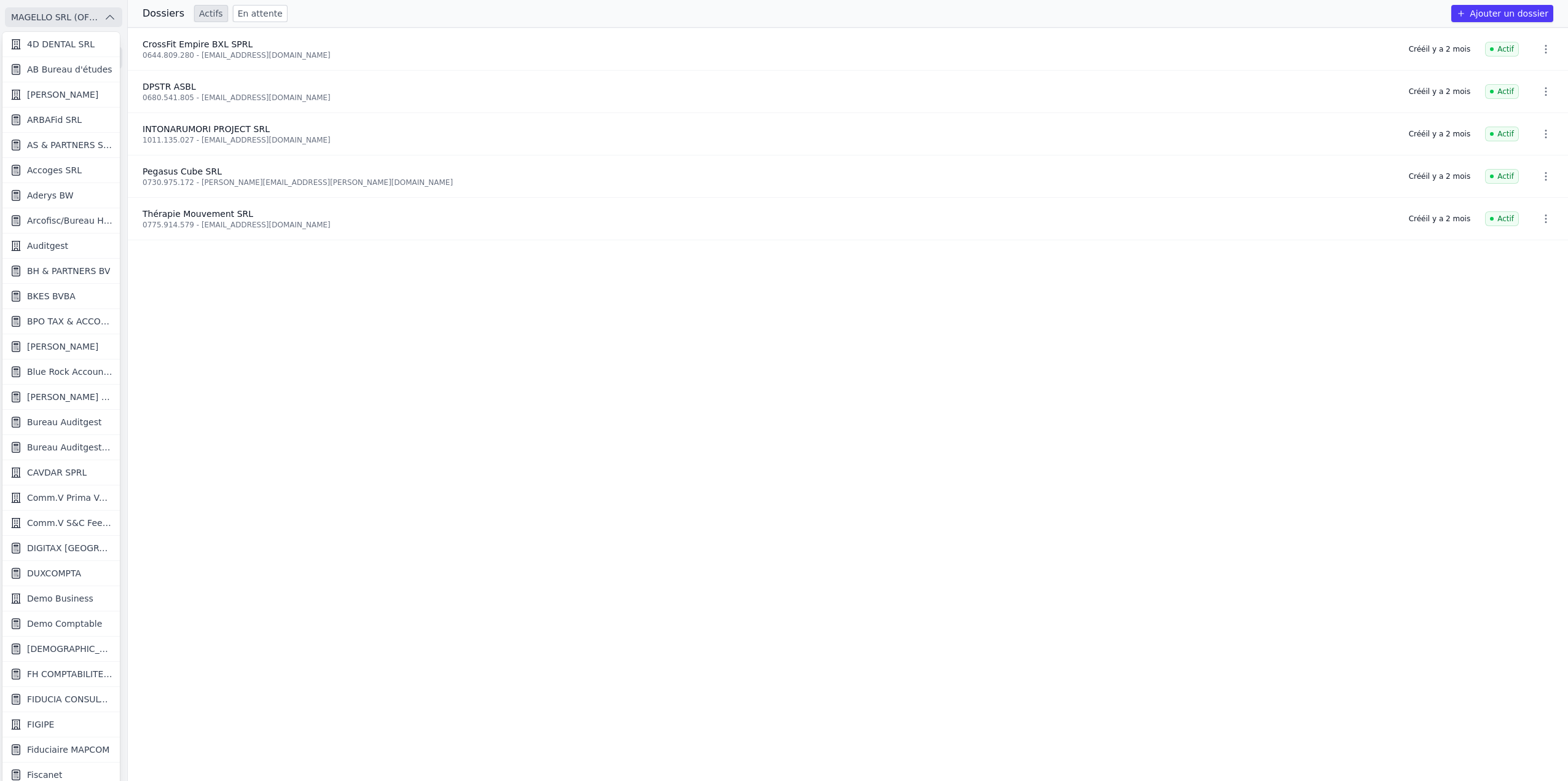
click at [83, 592] on span "Demo Business" at bounding box center [60, 598] width 67 height 12
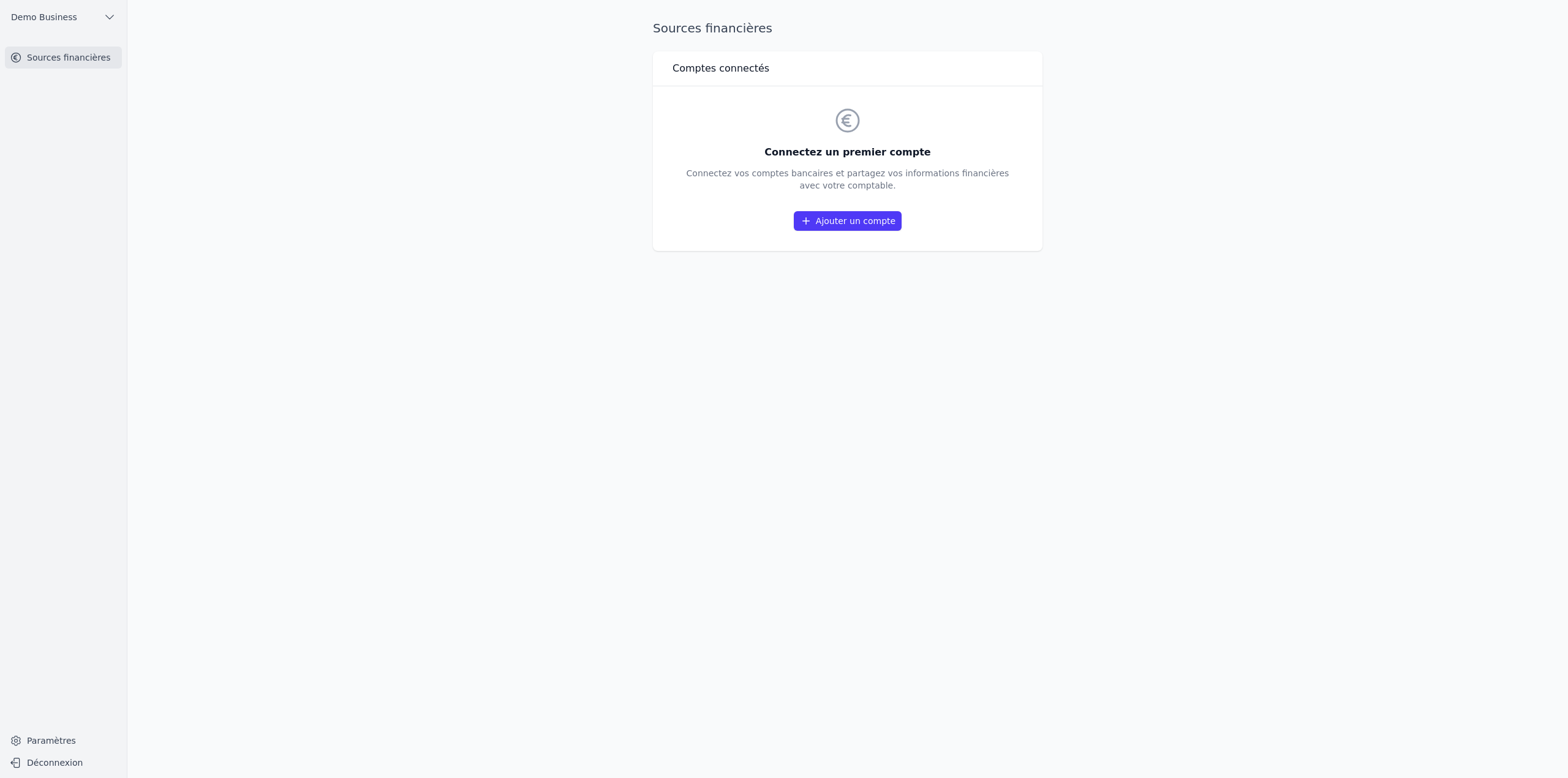
click at [74, 740] on link "Paramètres" at bounding box center [63, 740] width 117 height 19
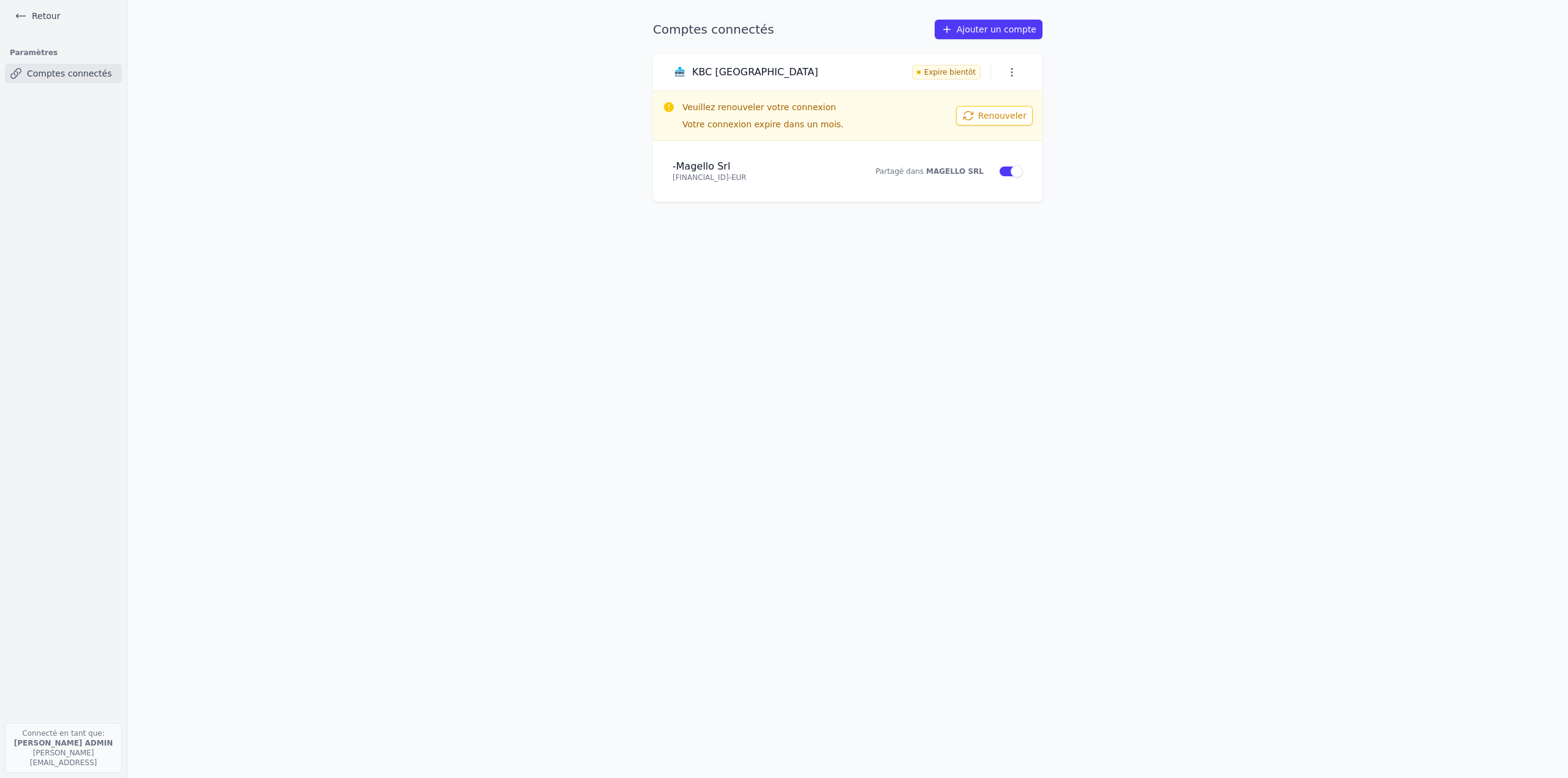
click at [50, 17] on link "Retour" at bounding box center [38, 16] width 55 height 18
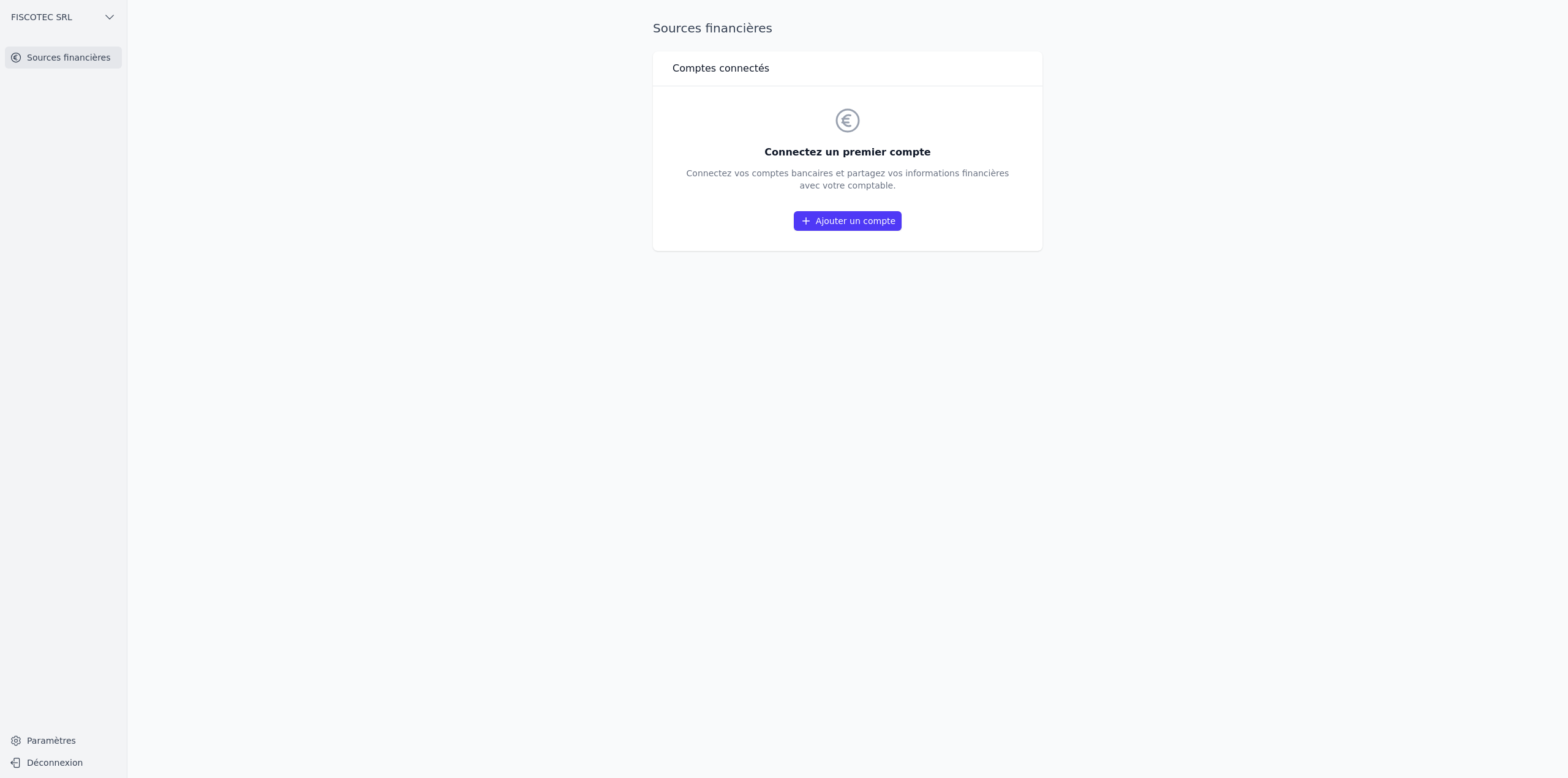
click at [66, 741] on link "Paramètres" at bounding box center [63, 740] width 117 height 19
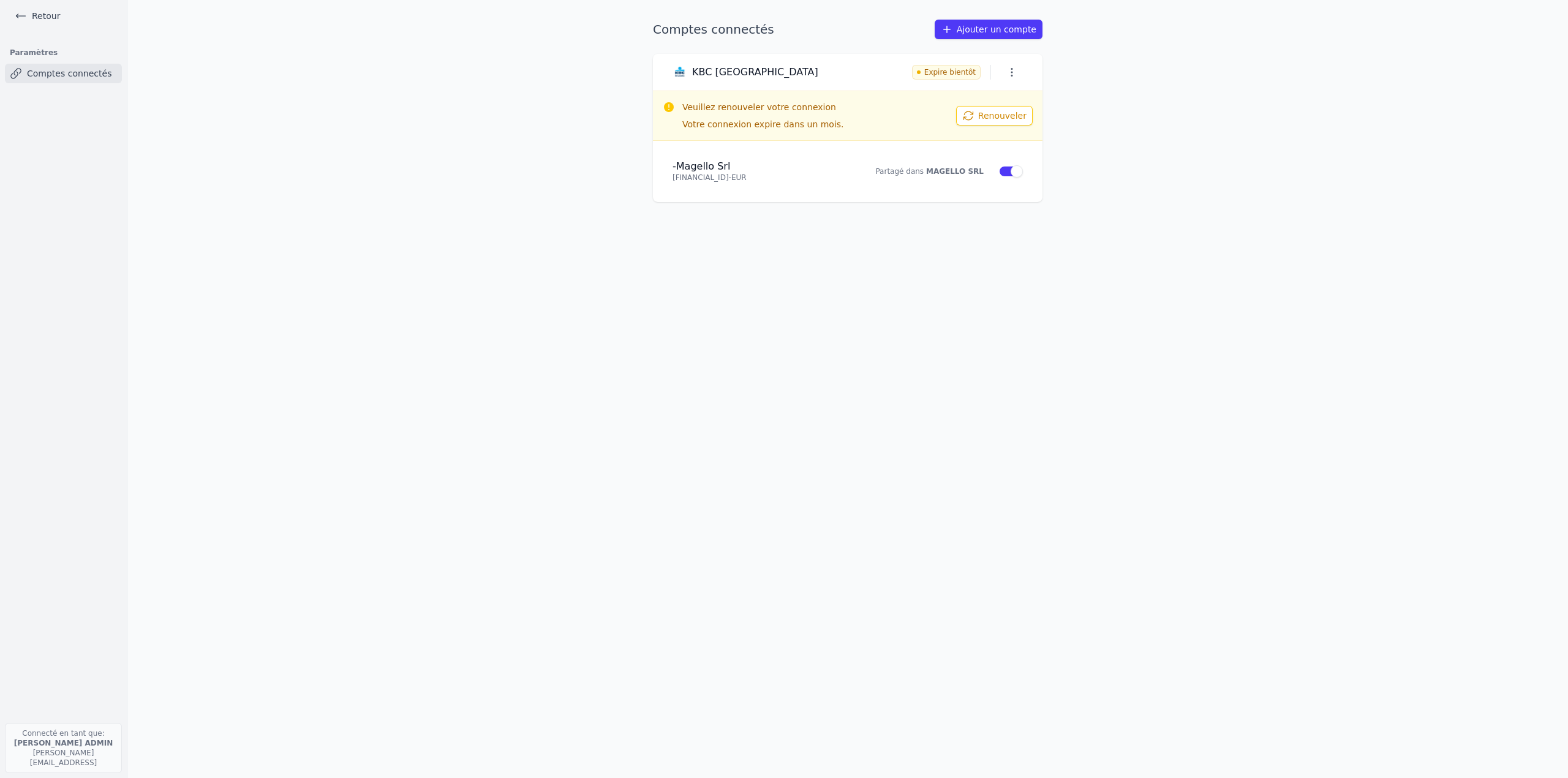
click at [85, 14] on ul "Retour" at bounding box center [64, 16] width 107 height 32
click at [59, 18] on link "Retour" at bounding box center [38, 16] width 55 height 18
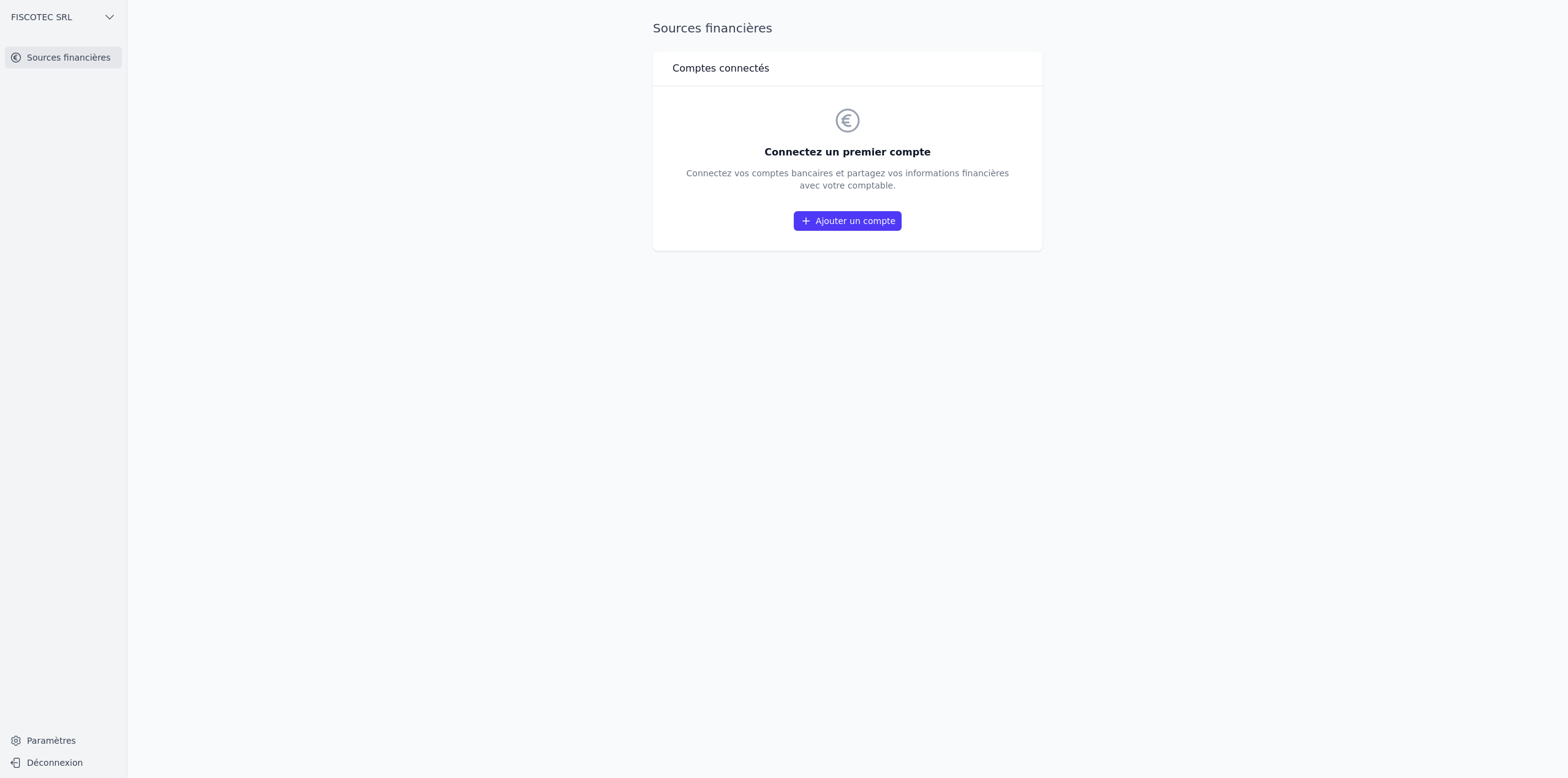
click at [63, 737] on link "Paramètres" at bounding box center [63, 740] width 117 height 19
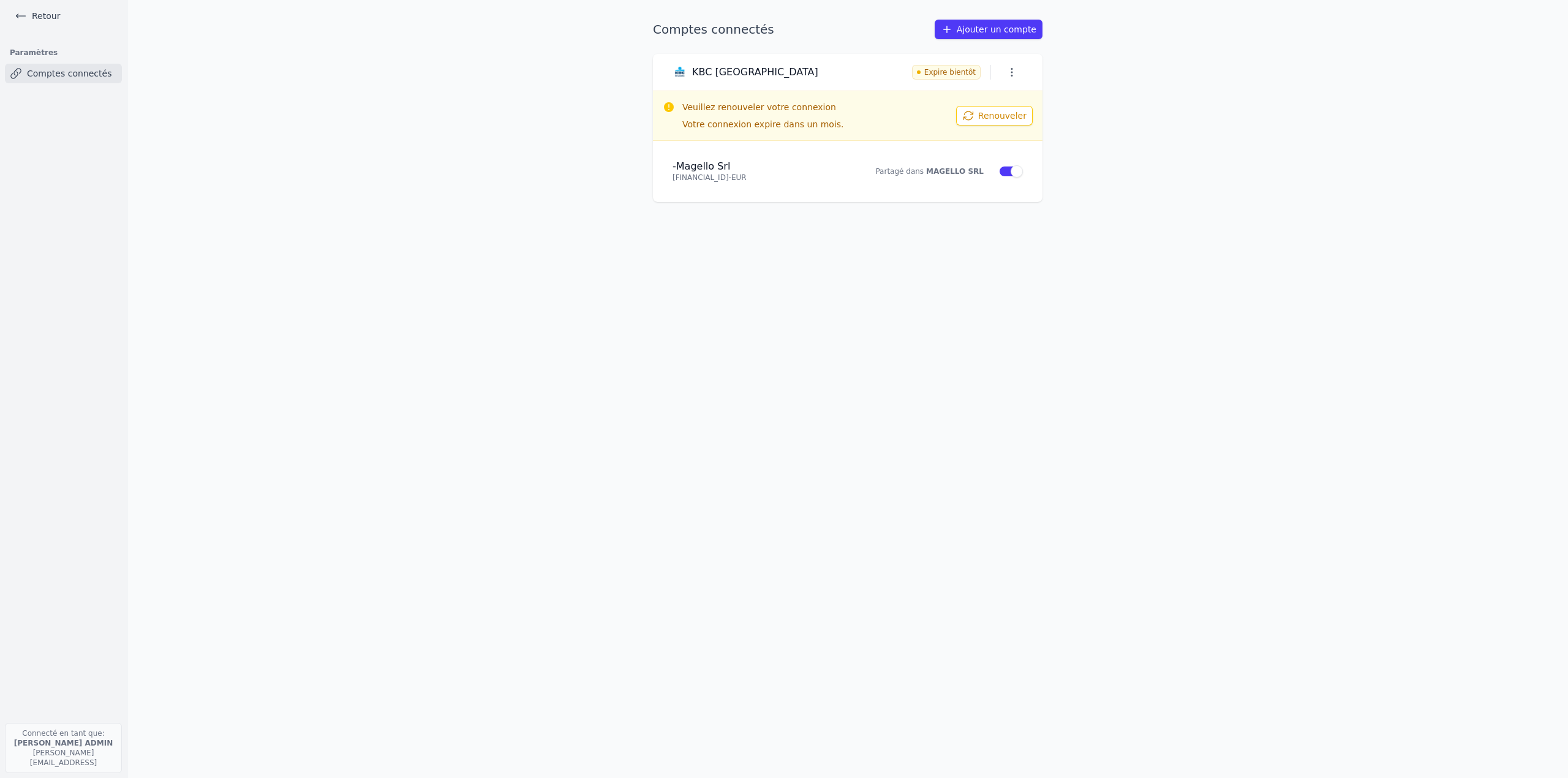
click at [1124, 366] on main "Comptes connectés Ajouter un compte KBC [GEOGRAPHIC_DATA] Expire bientôt Veuill…" at bounding box center [784, 389] width 1568 height 778
